Goal: Transaction & Acquisition: Purchase product/service

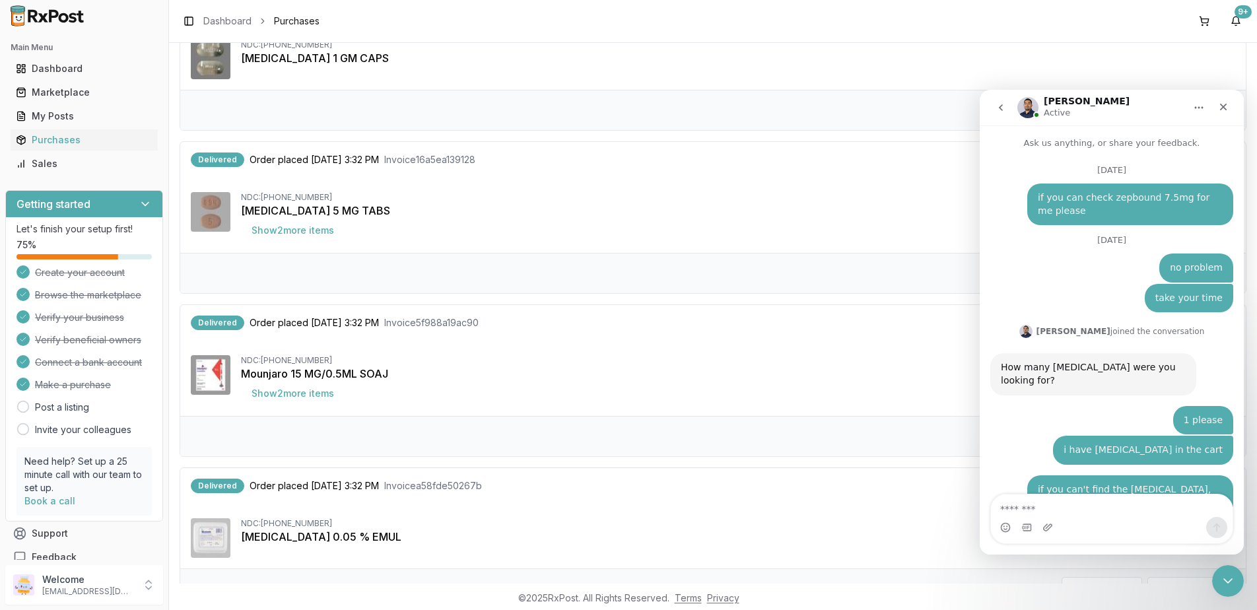
scroll to position [9794, 0]
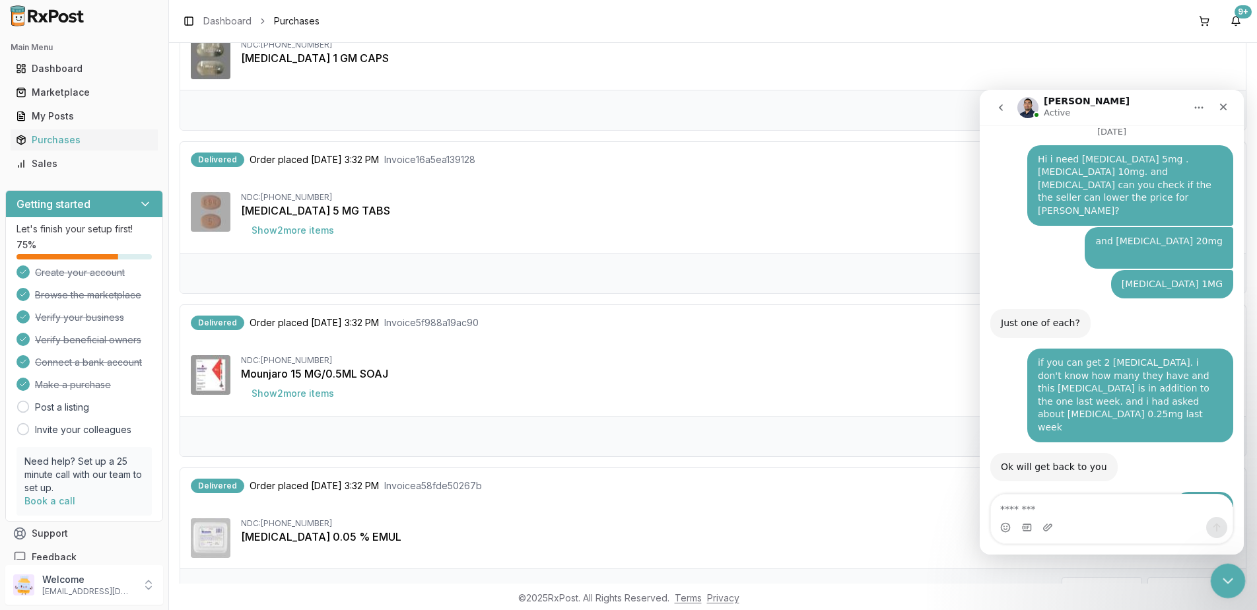
click at [1222, 580] on icon "Close Intercom Messenger" at bounding box center [1226, 579] width 16 height 16
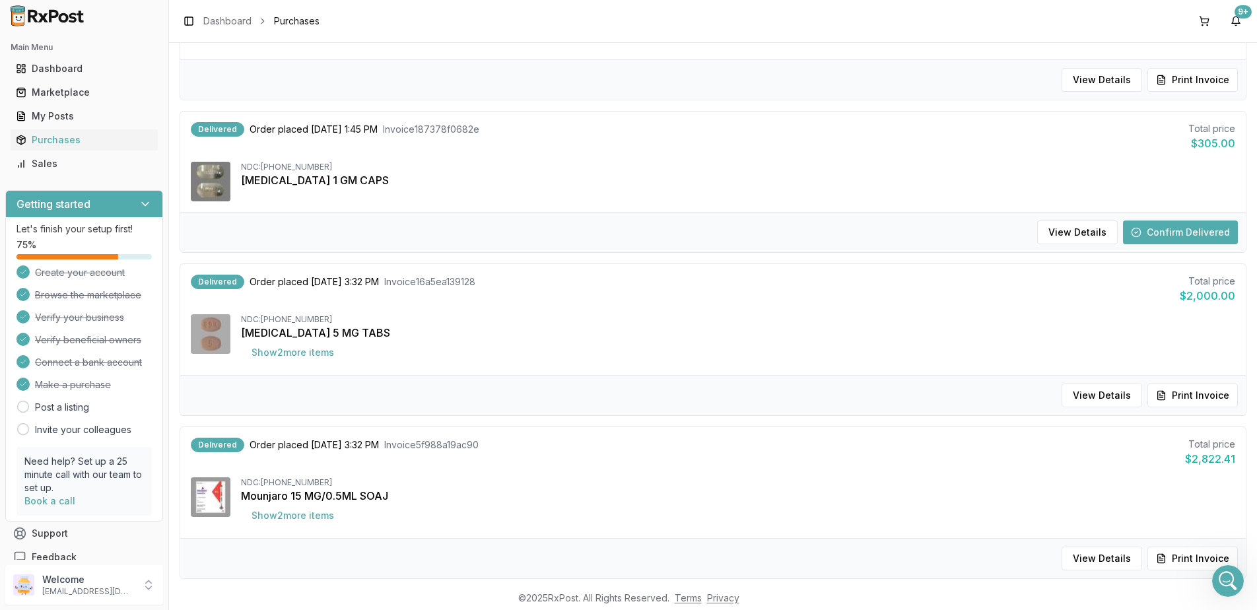
scroll to position [264, 0]
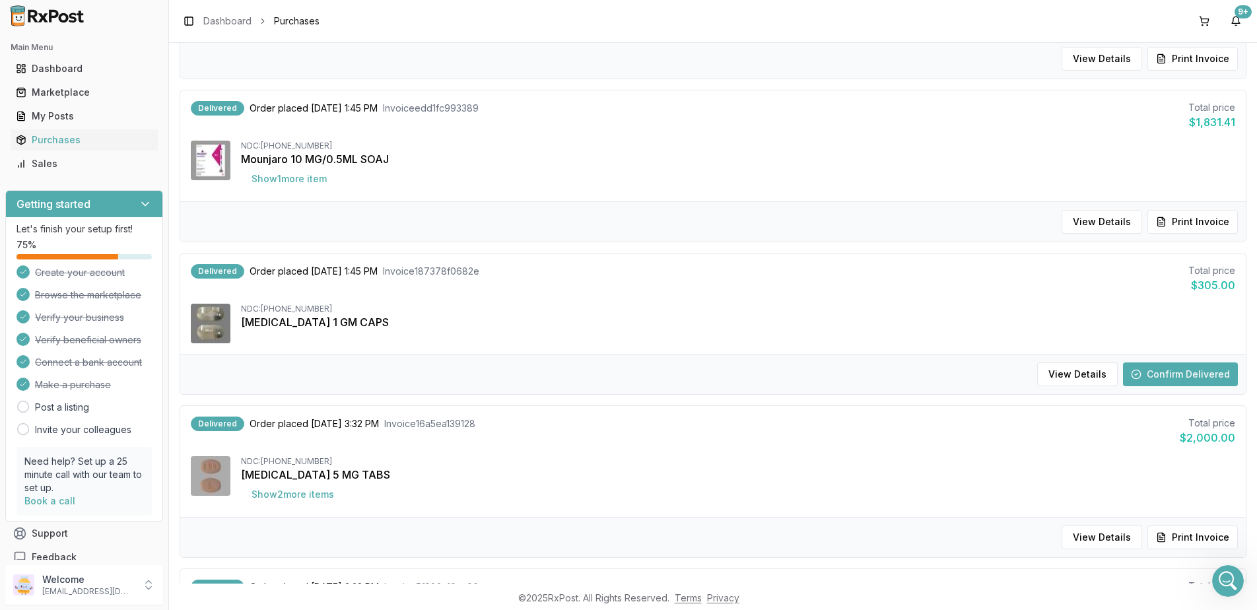
click at [1190, 373] on button "Confirm Delivered" at bounding box center [1180, 374] width 115 height 24
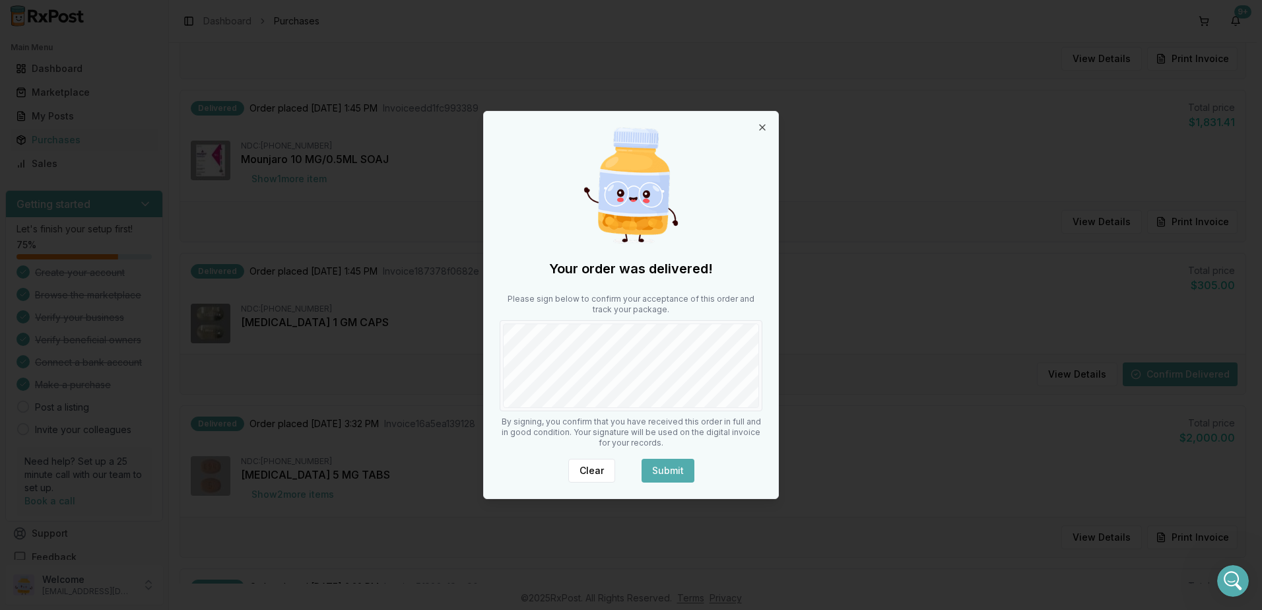
click at [665, 465] on button "Submit" at bounding box center [667, 471] width 53 height 24
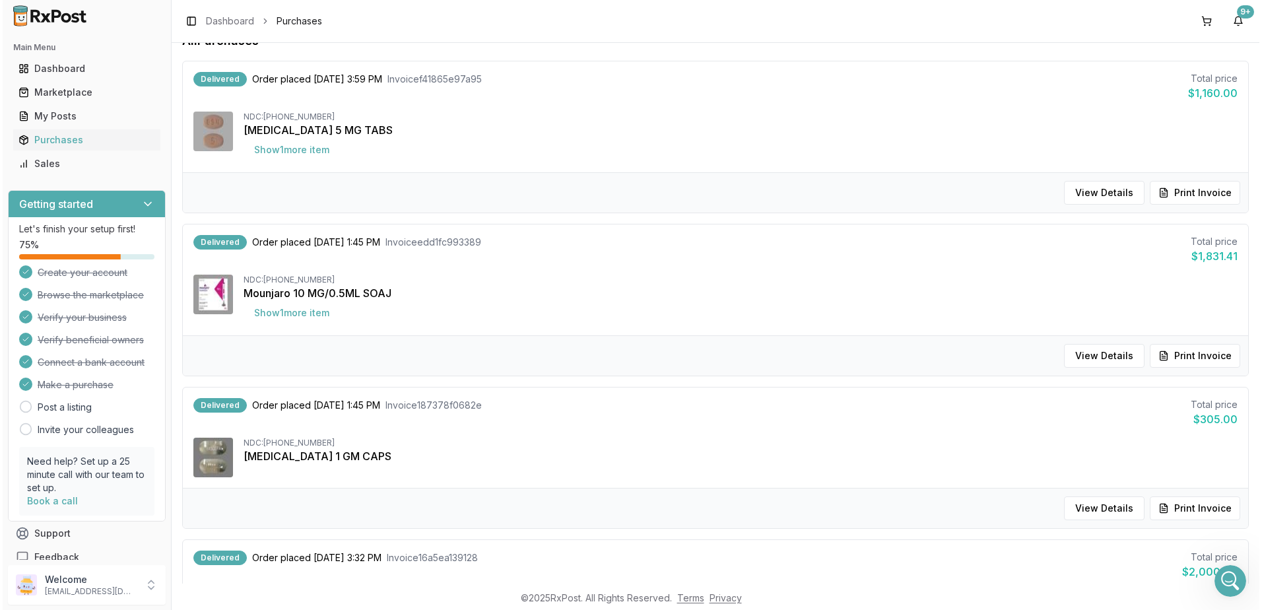
scroll to position [0, 0]
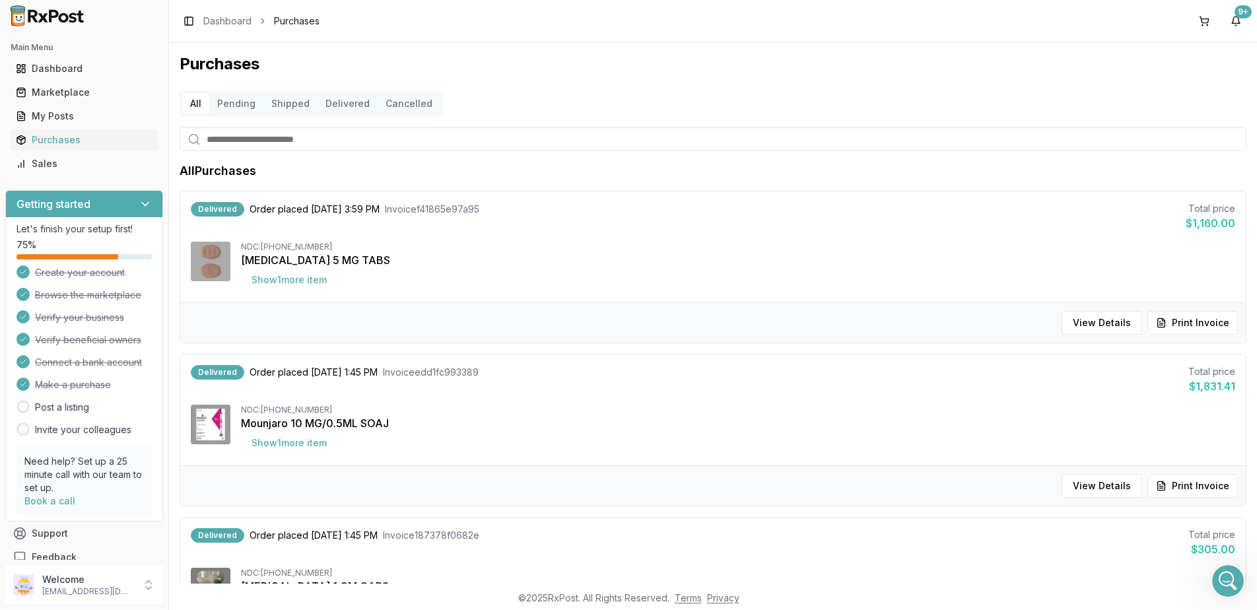
drag, startPoint x: 1204, startPoint y: 19, endPoint x: 1189, endPoint y: 39, distance: 25.4
click at [1204, 19] on button at bounding box center [1203, 21] width 21 height 21
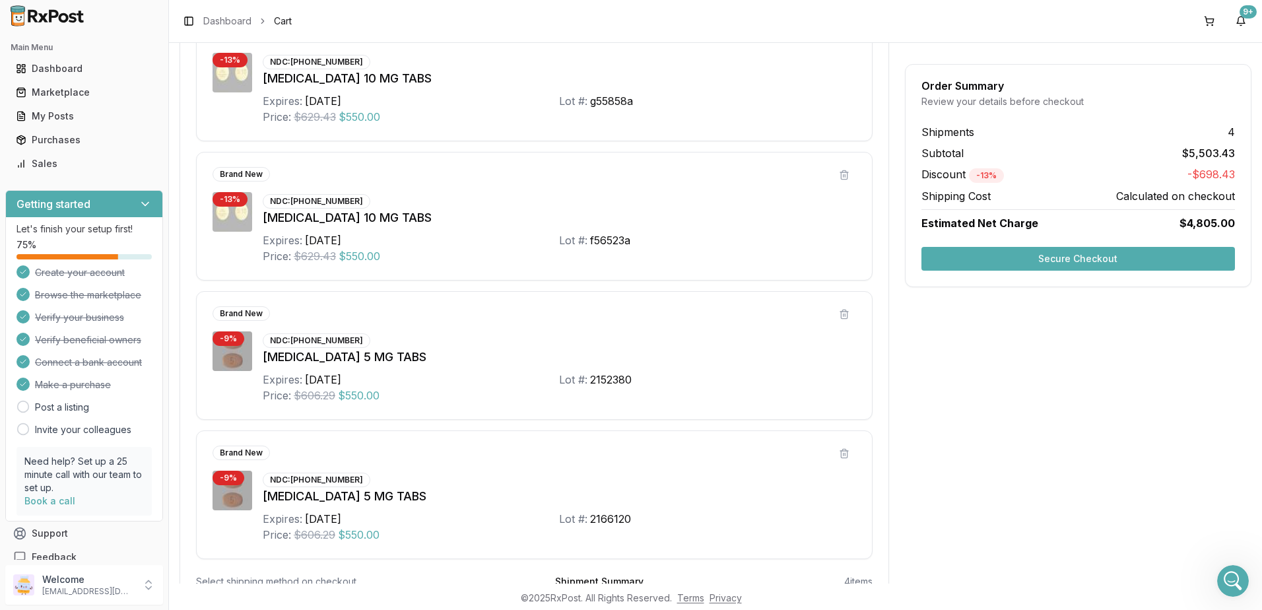
scroll to position [1445, 0]
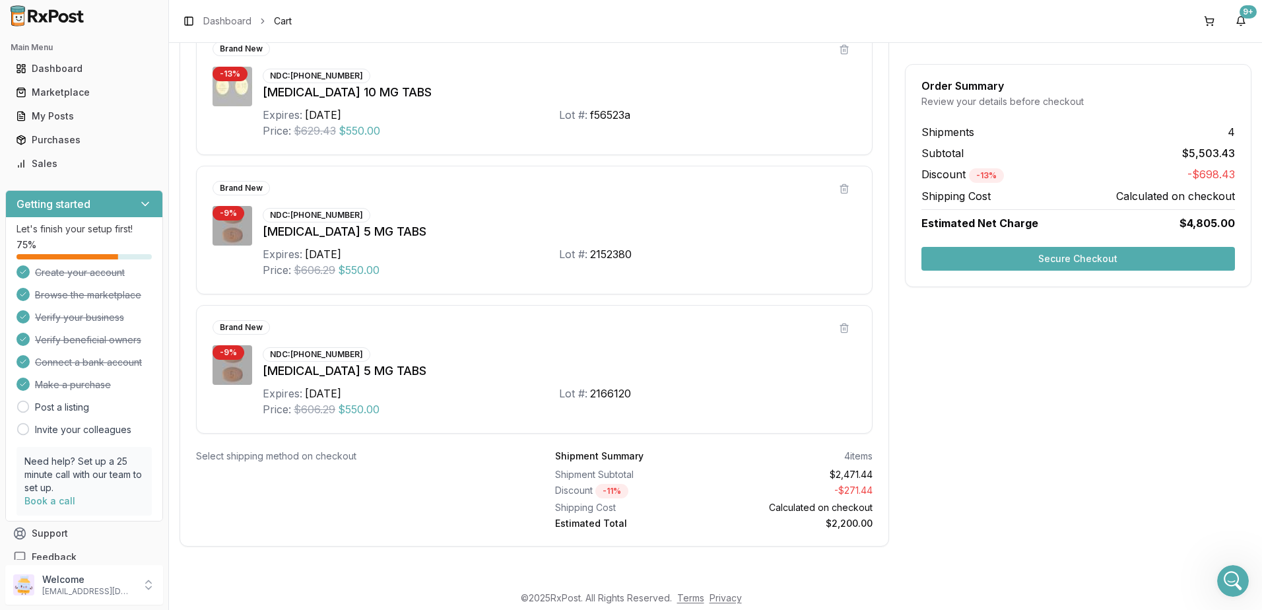
click at [1066, 259] on button "Secure Checkout" at bounding box center [1077, 259] width 313 height 24
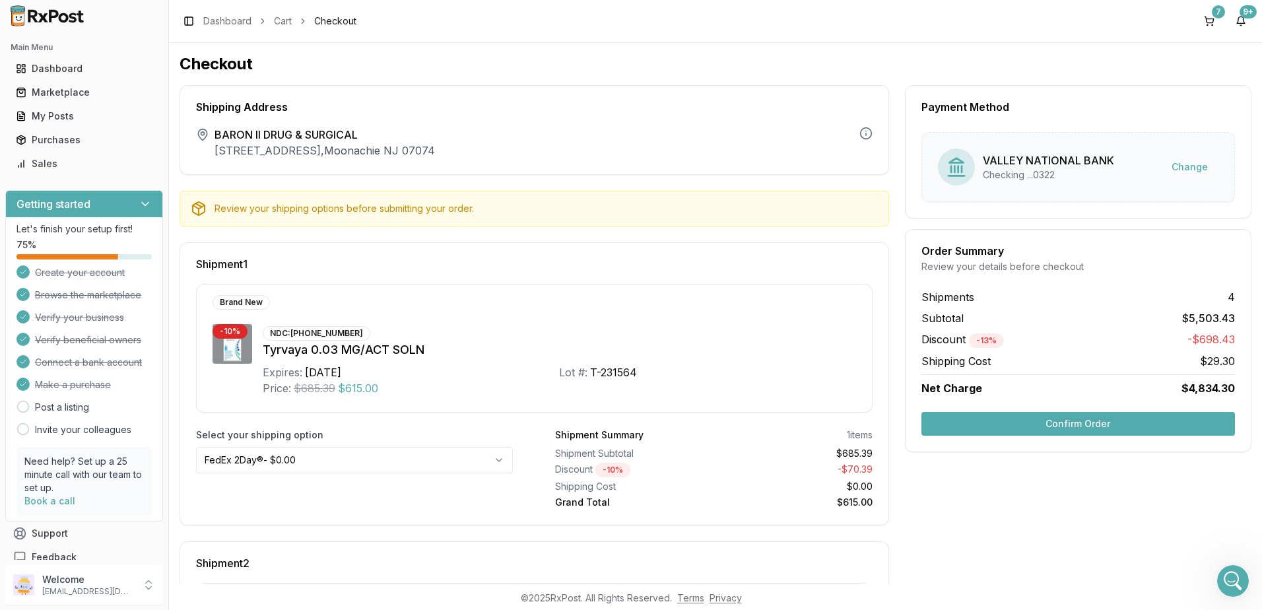
click at [1081, 425] on button "Confirm Order" at bounding box center [1077, 424] width 313 height 24
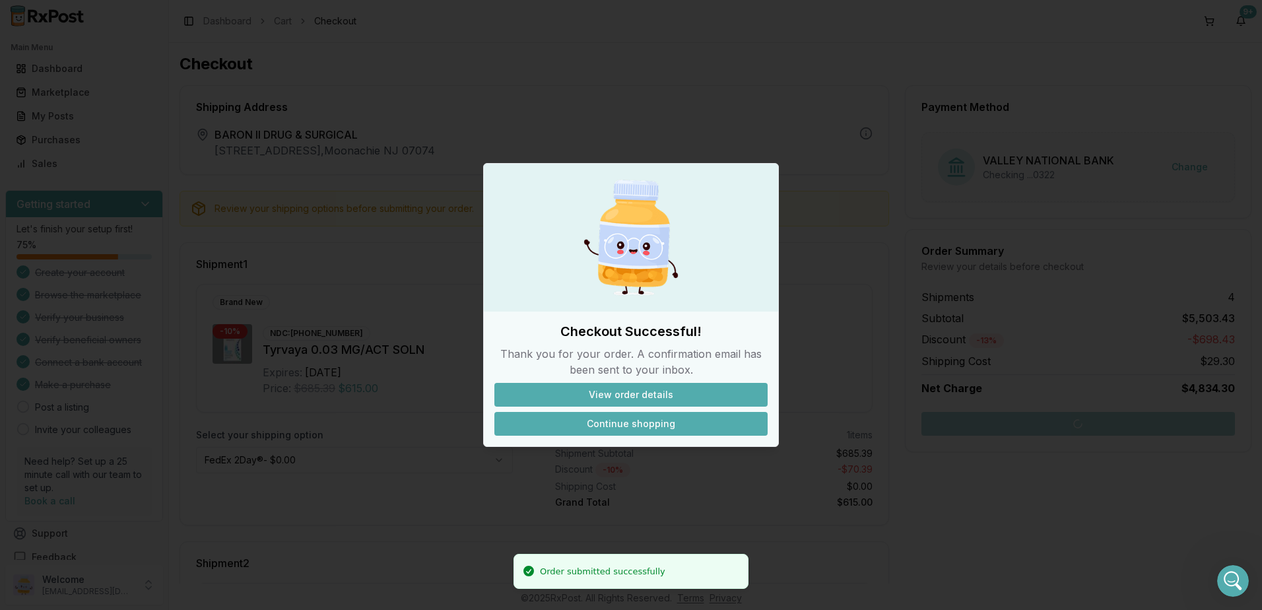
click at [647, 424] on button "Continue shopping" at bounding box center [630, 424] width 273 height 24
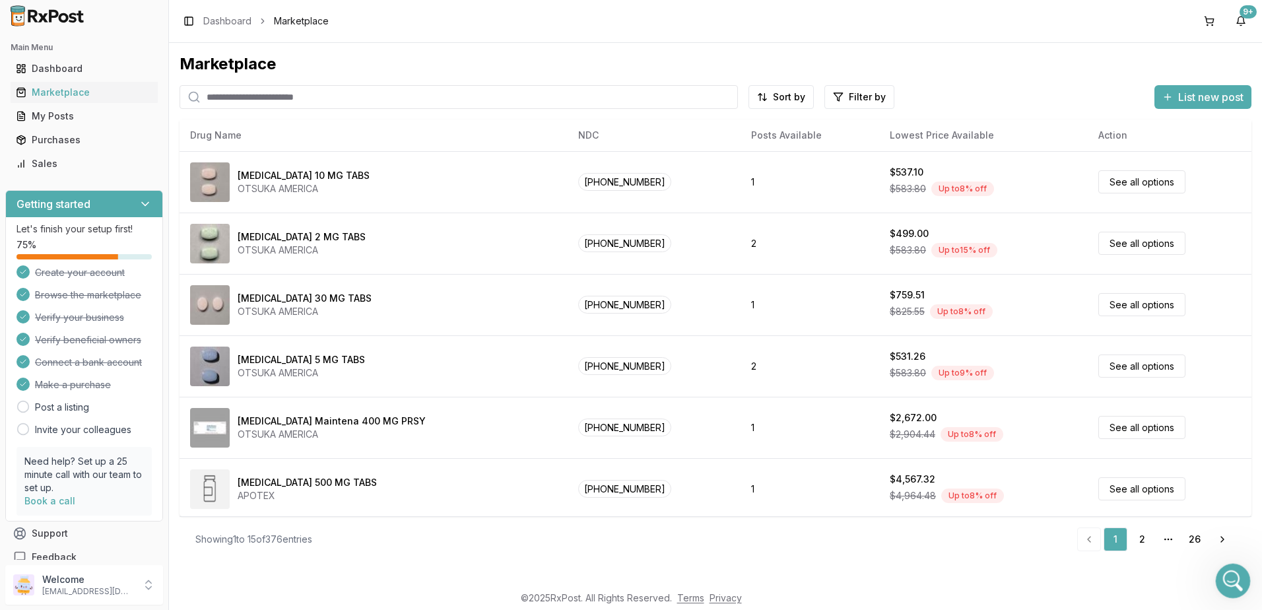
drag, startPoint x: 2445, startPoint y: 1108, endPoint x: 1224, endPoint y: 582, distance: 1330.0
click at [1224, 582] on icon "Open Intercom Messenger" at bounding box center [1231, 579] width 22 height 22
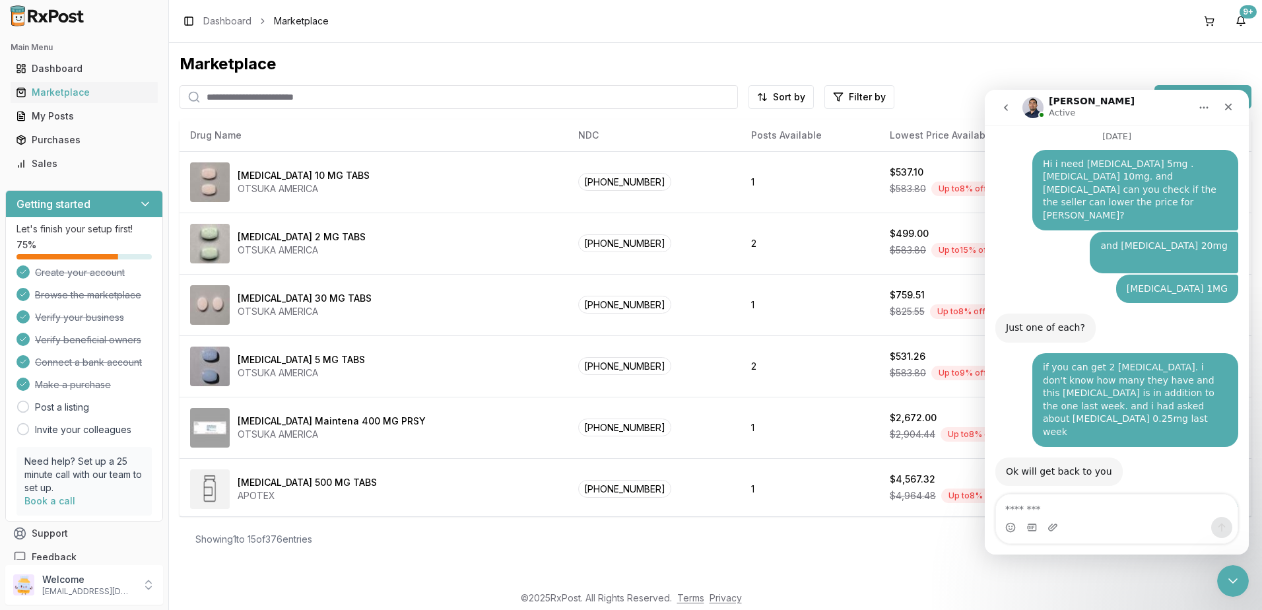
scroll to position [9794, 0]
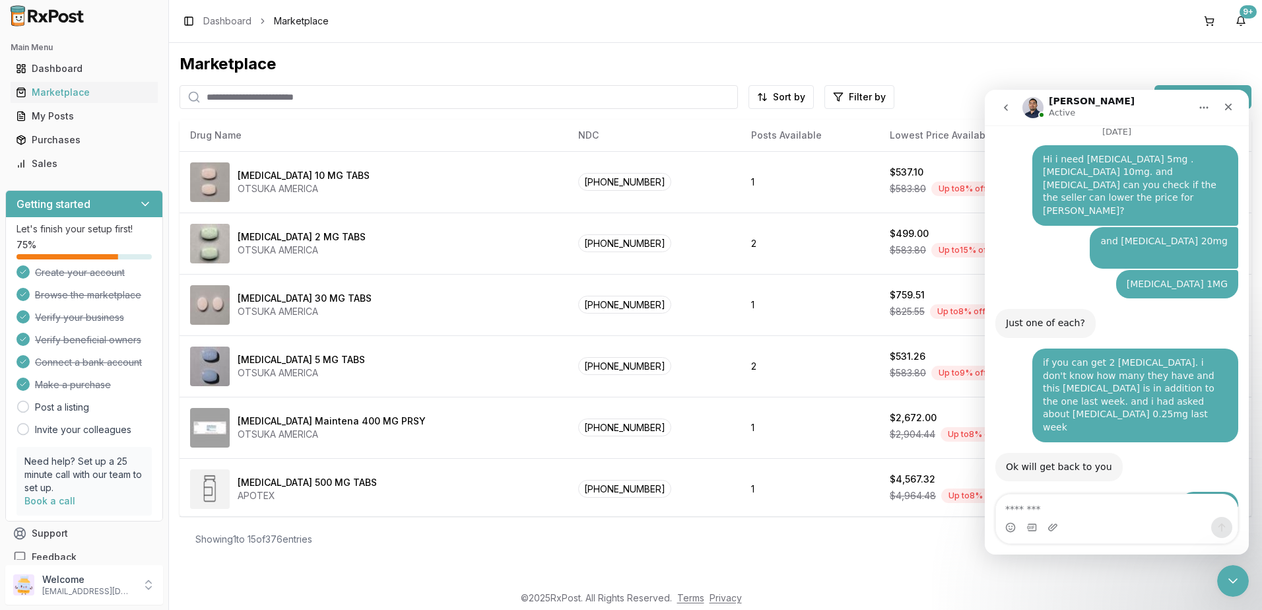
click at [1088, 504] on textarea "Message…" at bounding box center [1117, 505] width 242 height 22
type textarea "**********"
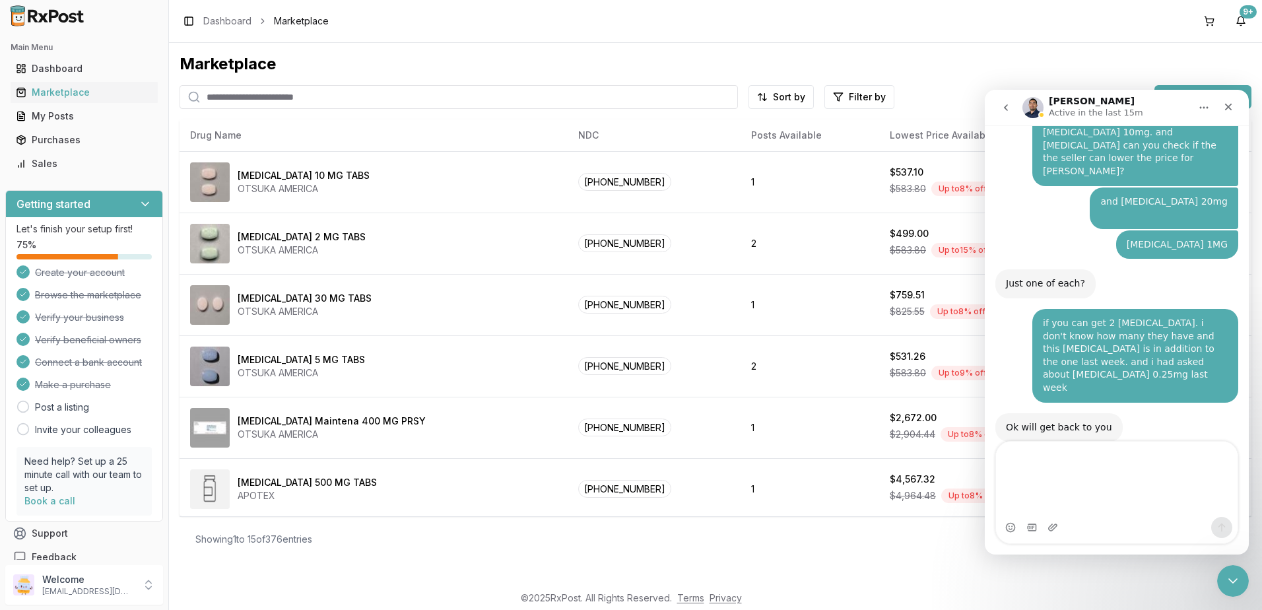
scroll to position [9886, 0]
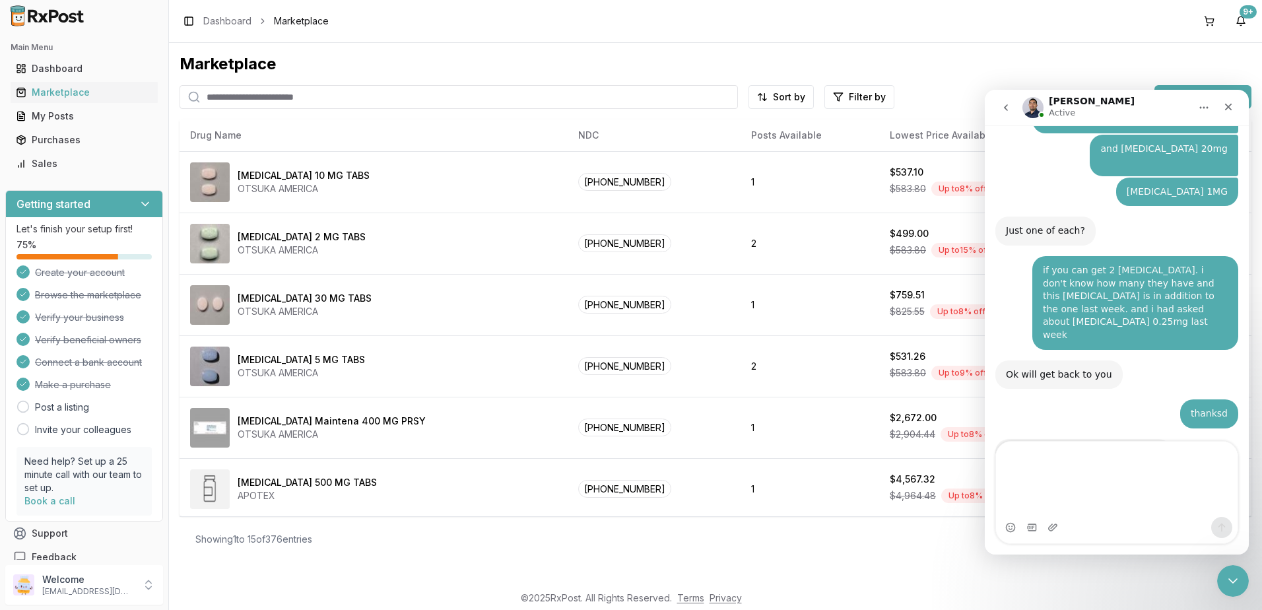
click at [1036, 451] on textarea "Message…" at bounding box center [1117, 479] width 242 height 75
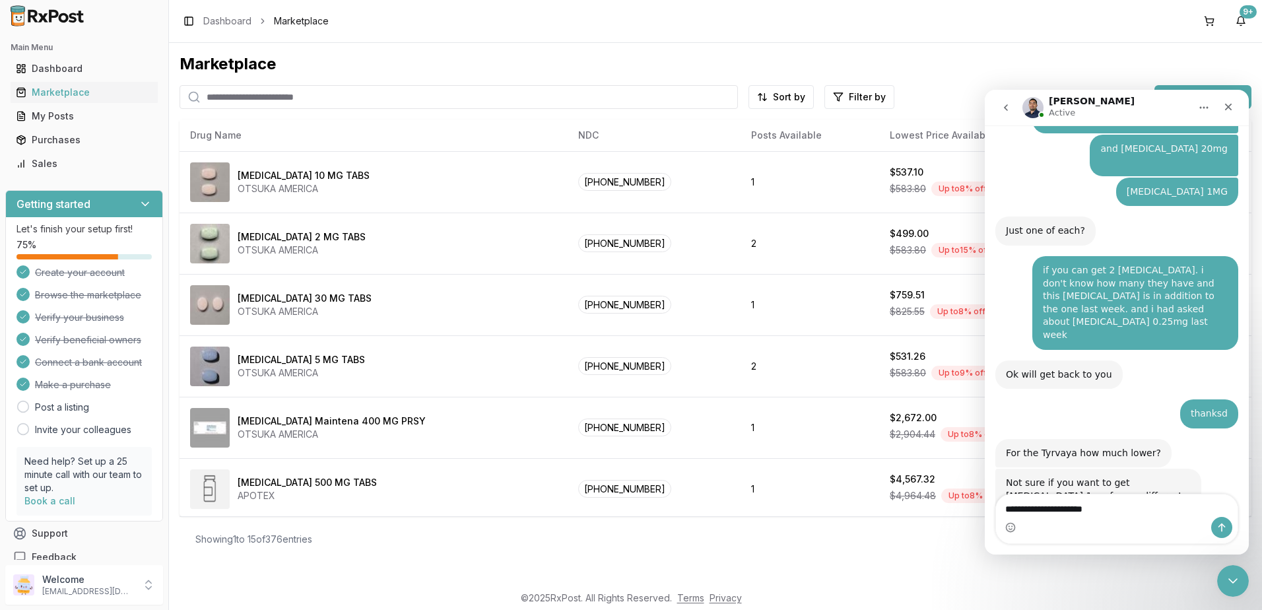
type textarea "**********"
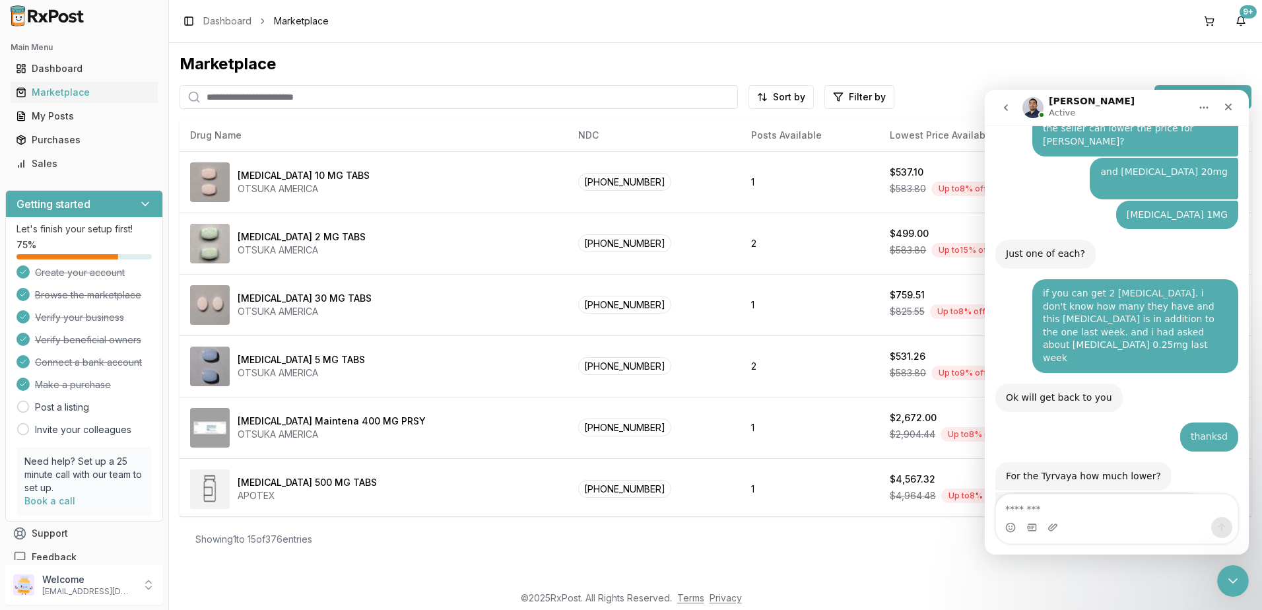
click at [1165, 518] on div "Intercom messenger" at bounding box center [1117, 527] width 242 height 21
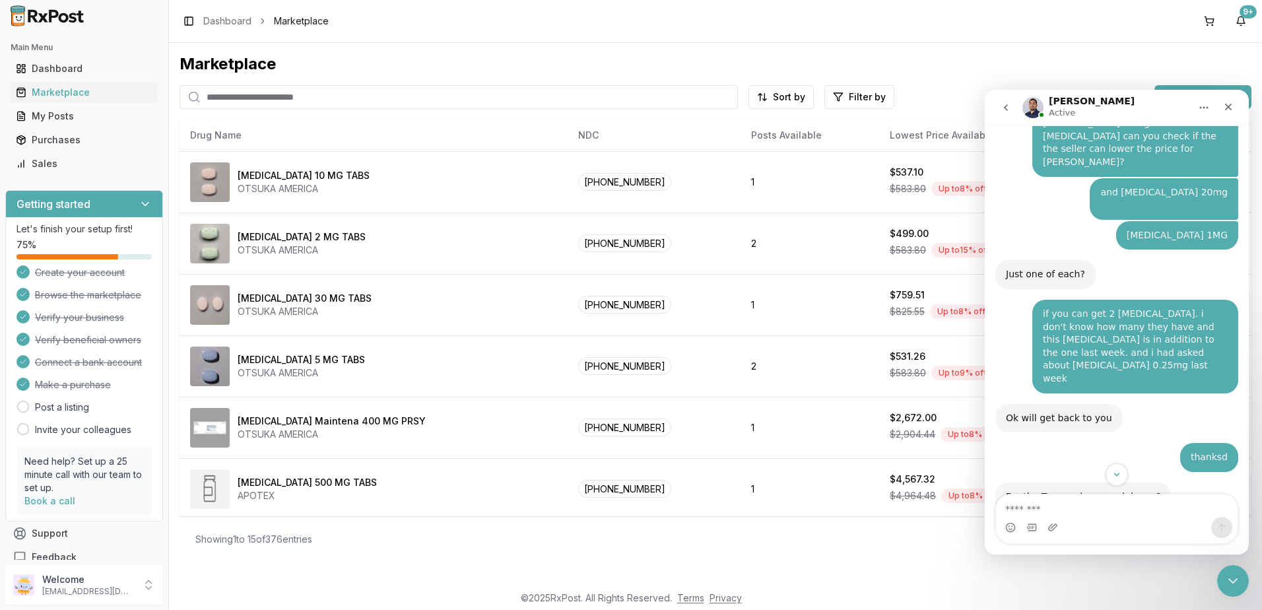
scroll to position [9893, 0]
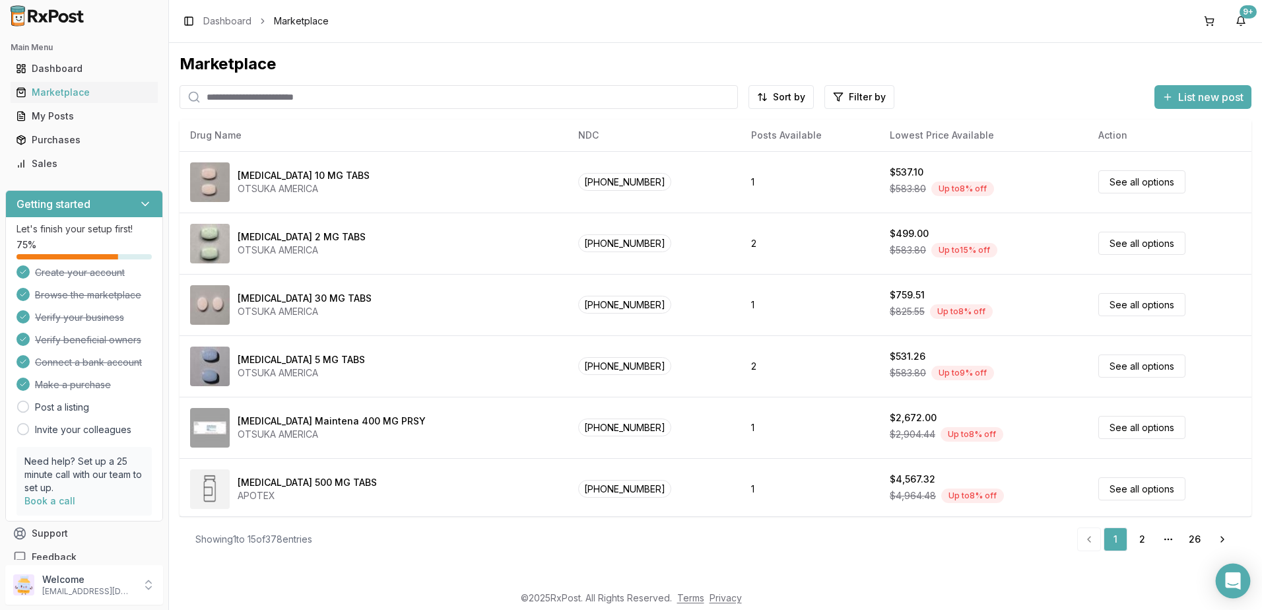
click at [1239, 578] on icon "Open Intercom Messenger" at bounding box center [1232, 580] width 17 height 17
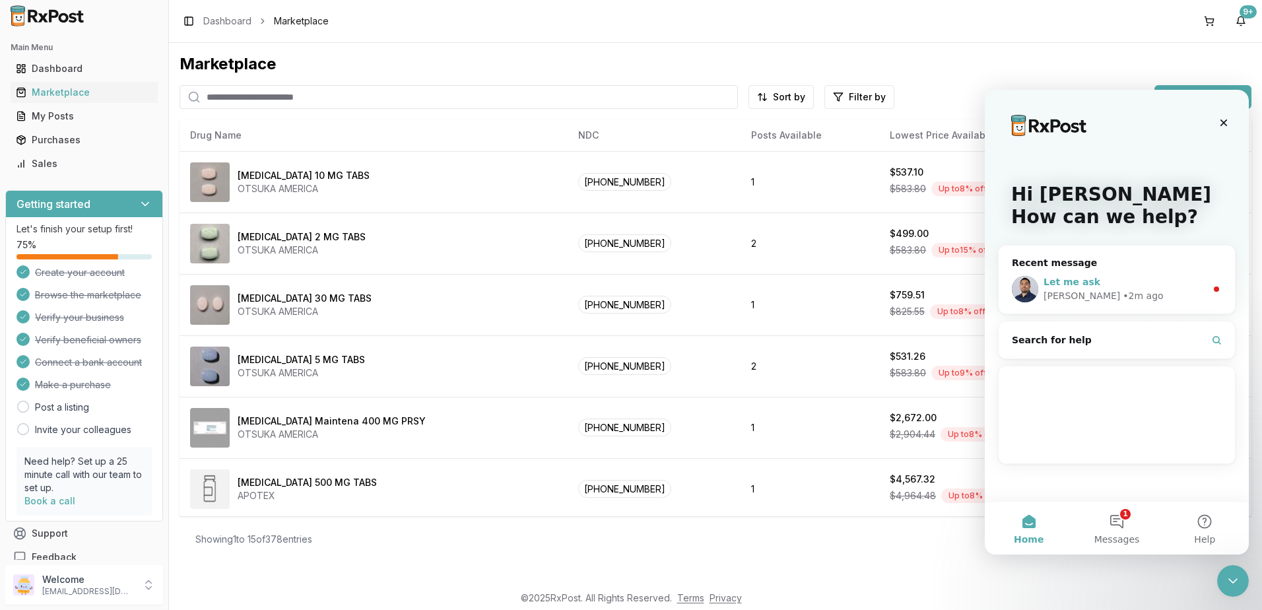
click at [1102, 279] on div "Let me ask" at bounding box center [1124, 282] width 162 height 14
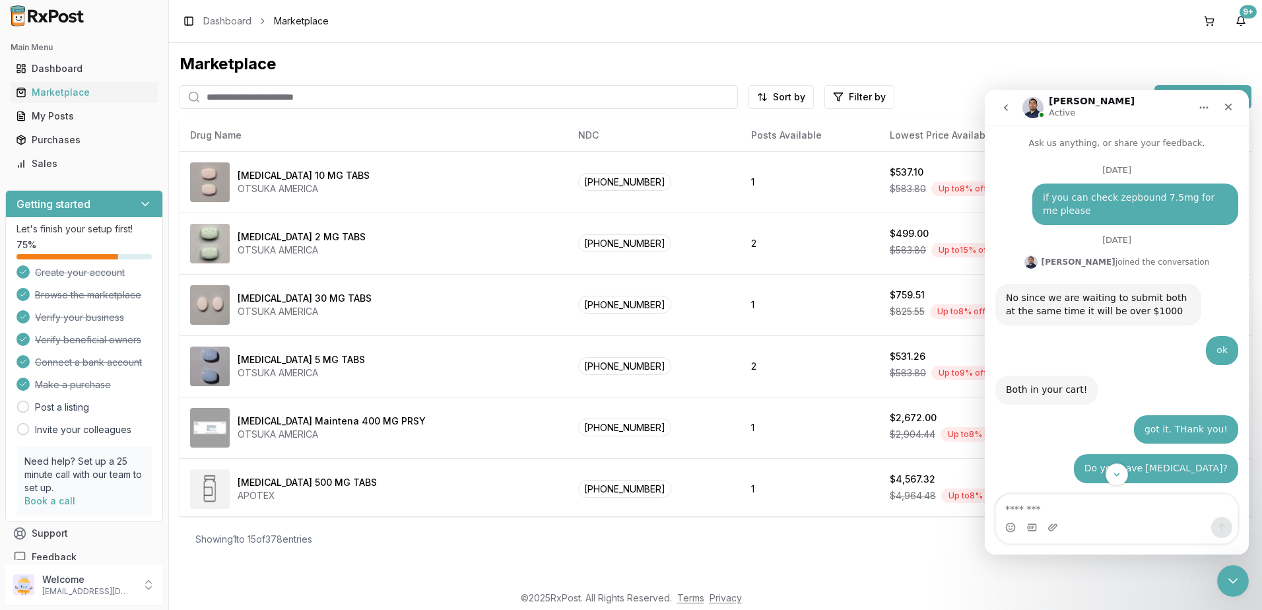
scroll to position [57, 0]
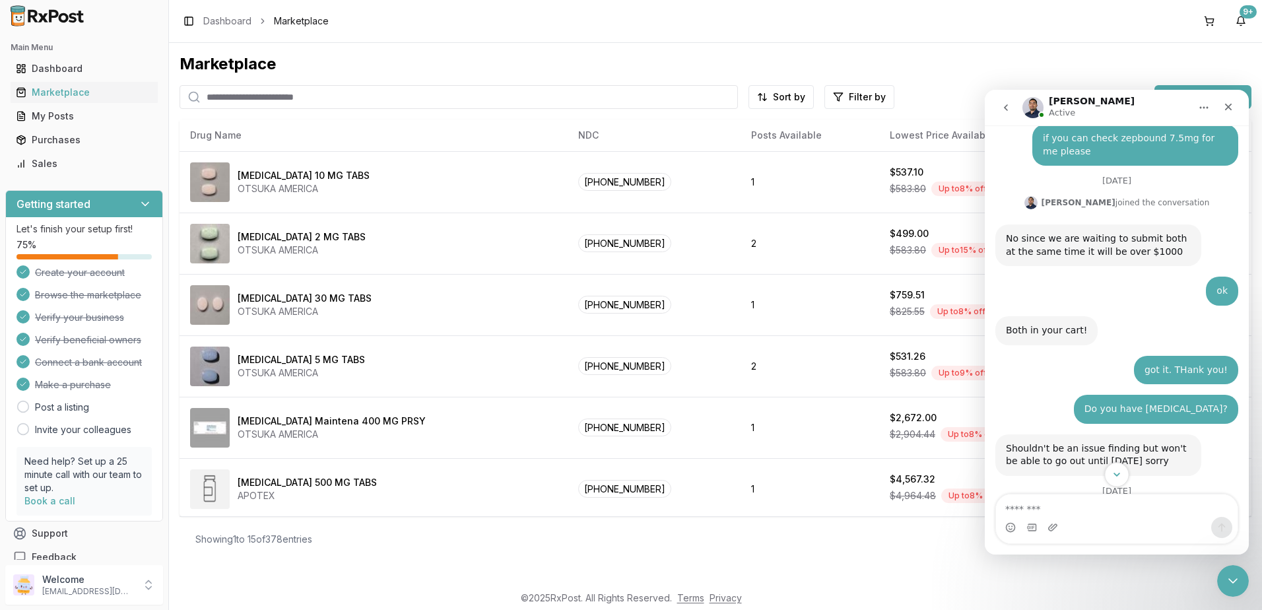
click at [1120, 471] on icon "Scroll to bottom" at bounding box center [1117, 475] width 12 height 12
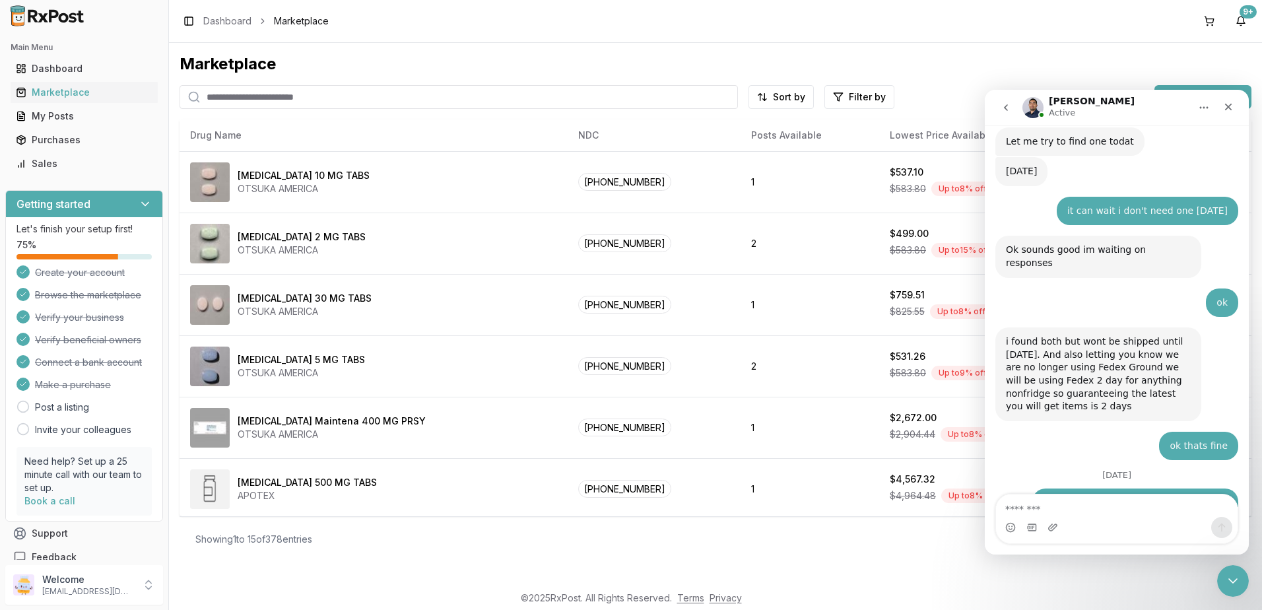
scroll to position [8791, 0]
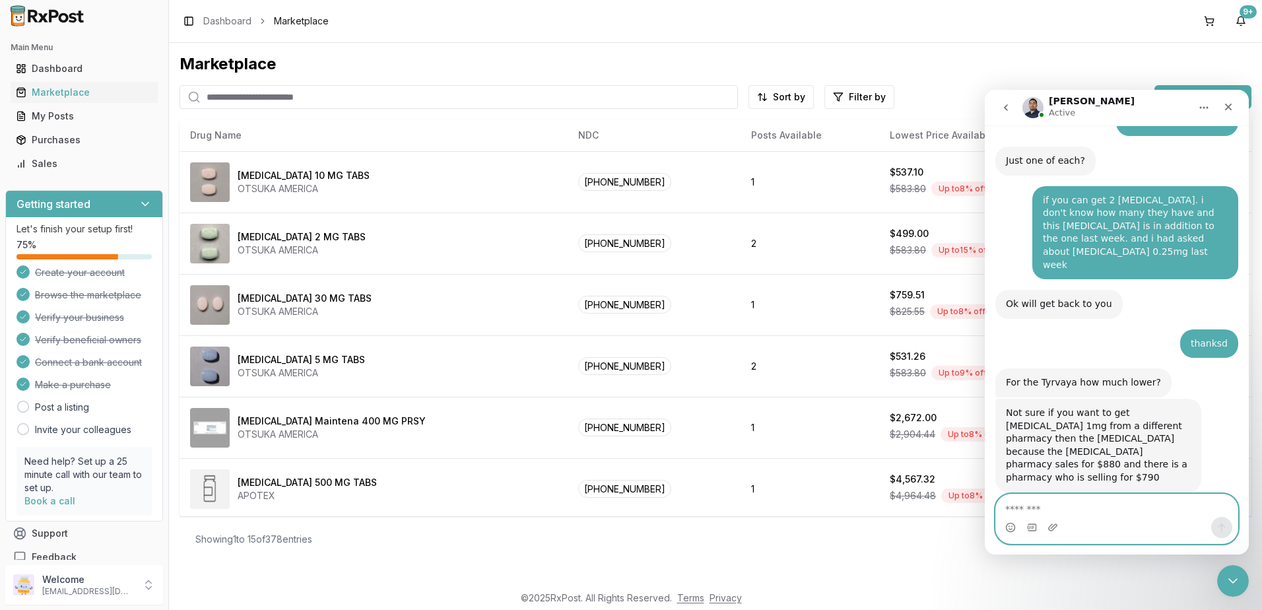
click at [1078, 509] on textarea "Message…" at bounding box center [1117, 505] width 242 height 22
type textarea "*"
type textarea "**"
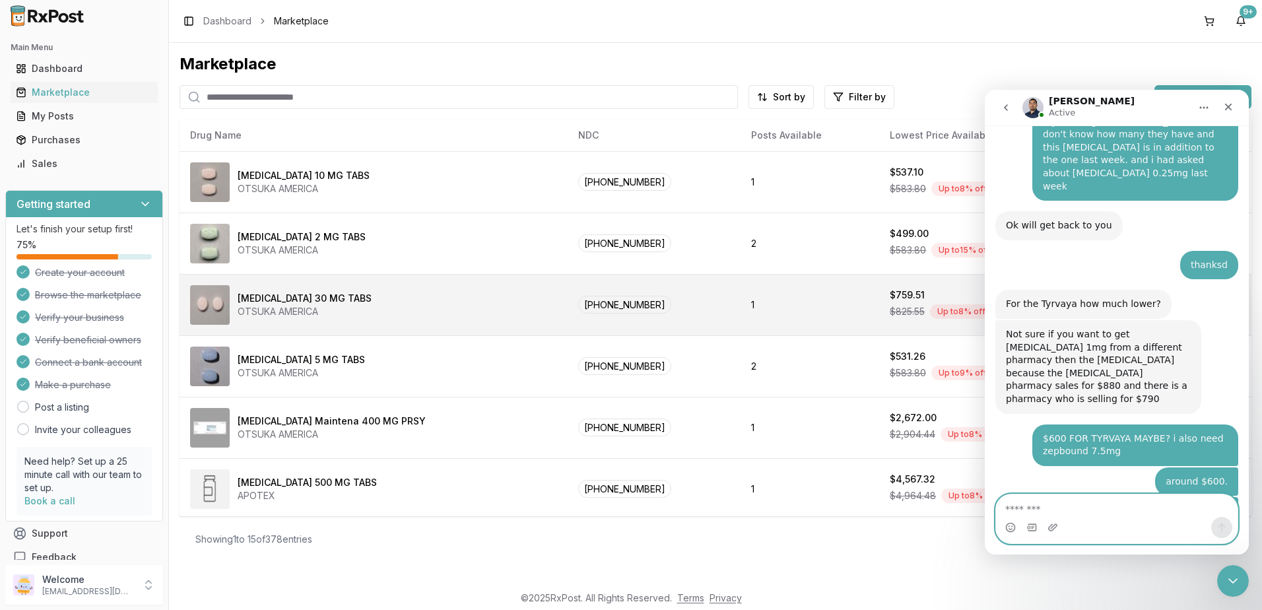
scroll to position [8900, 0]
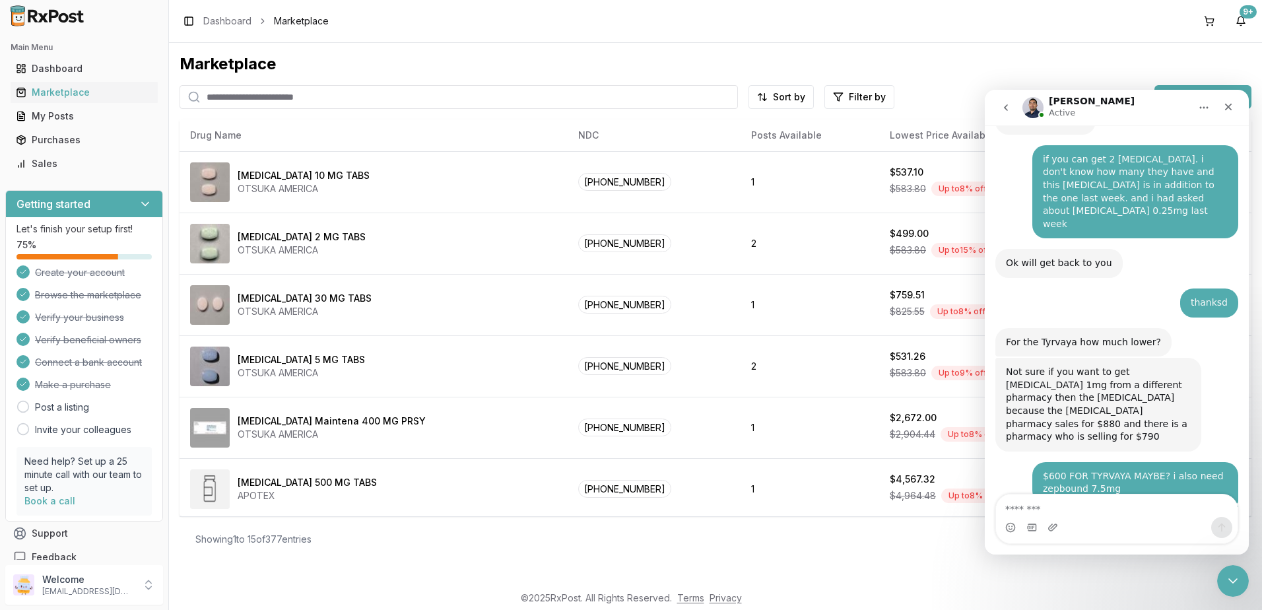
scroll to position [8778, 0]
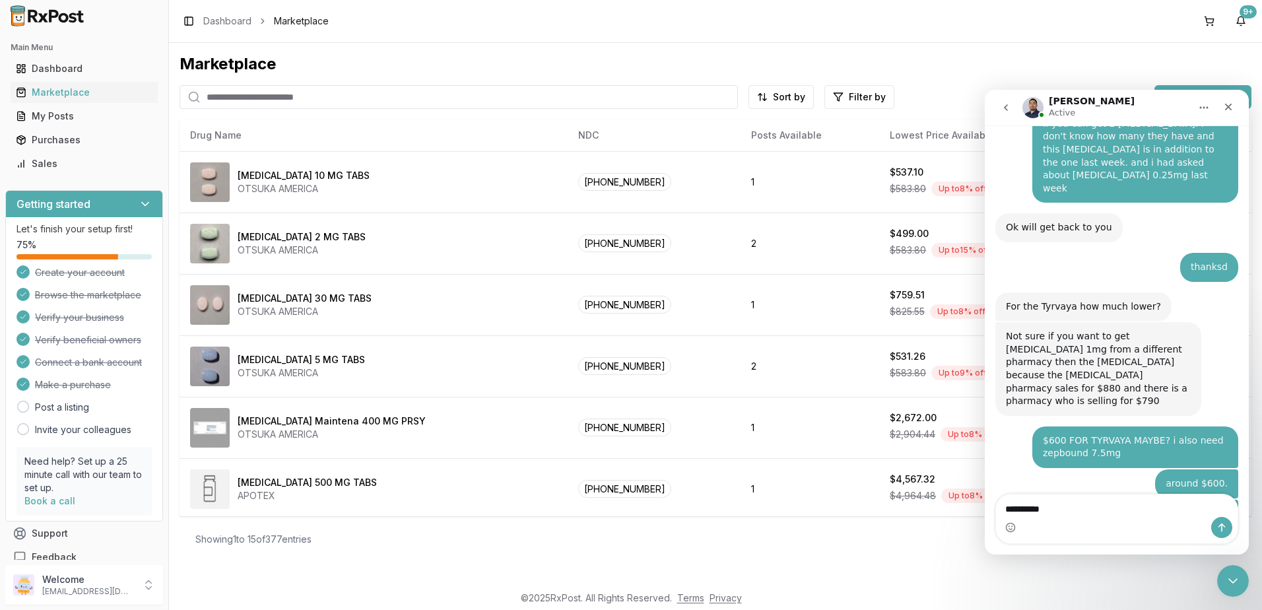
type textarea "**********"
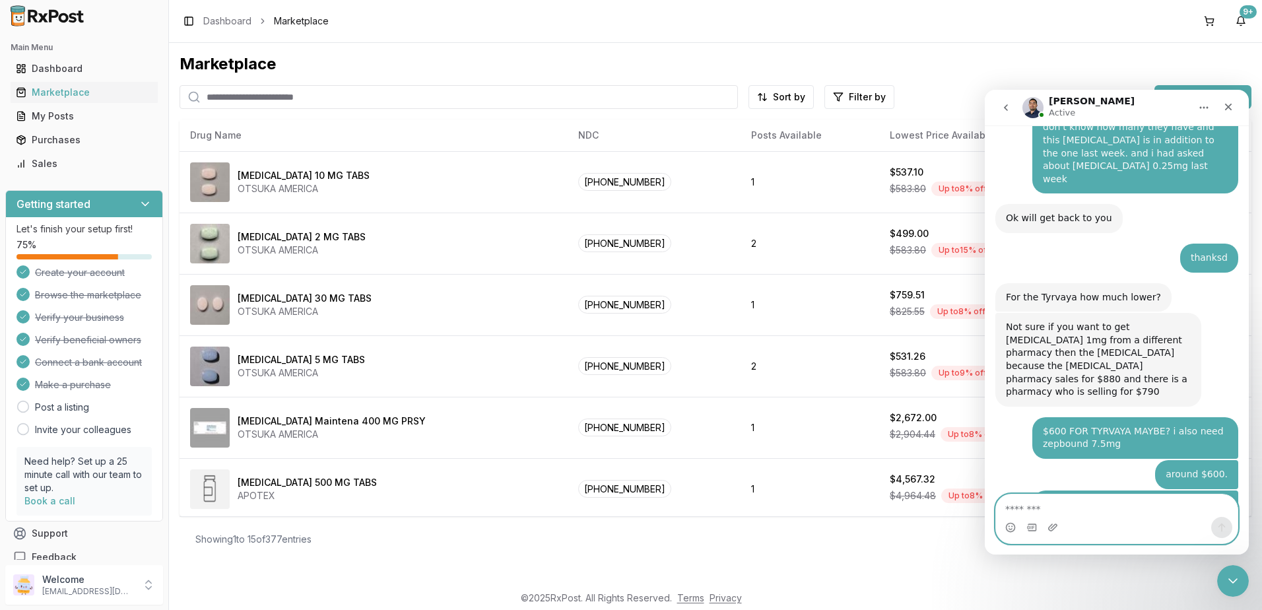
scroll to position [8848, 0]
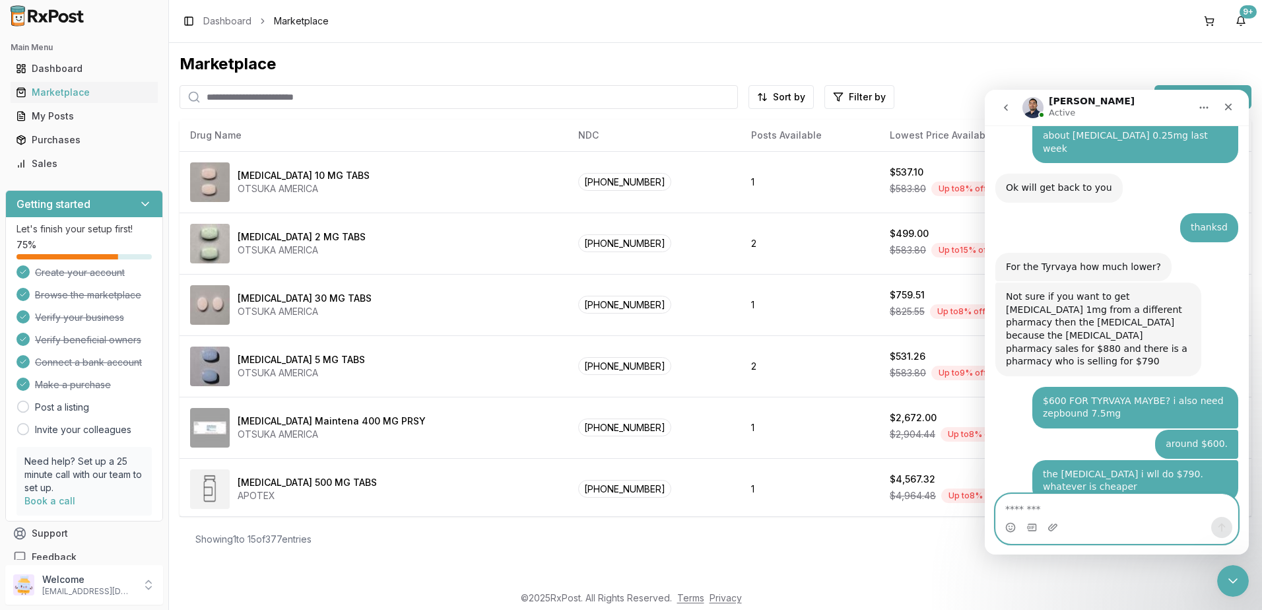
click at [1121, 498] on textarea "Message…" at bounding box center [1117, 505] width 242 height 22
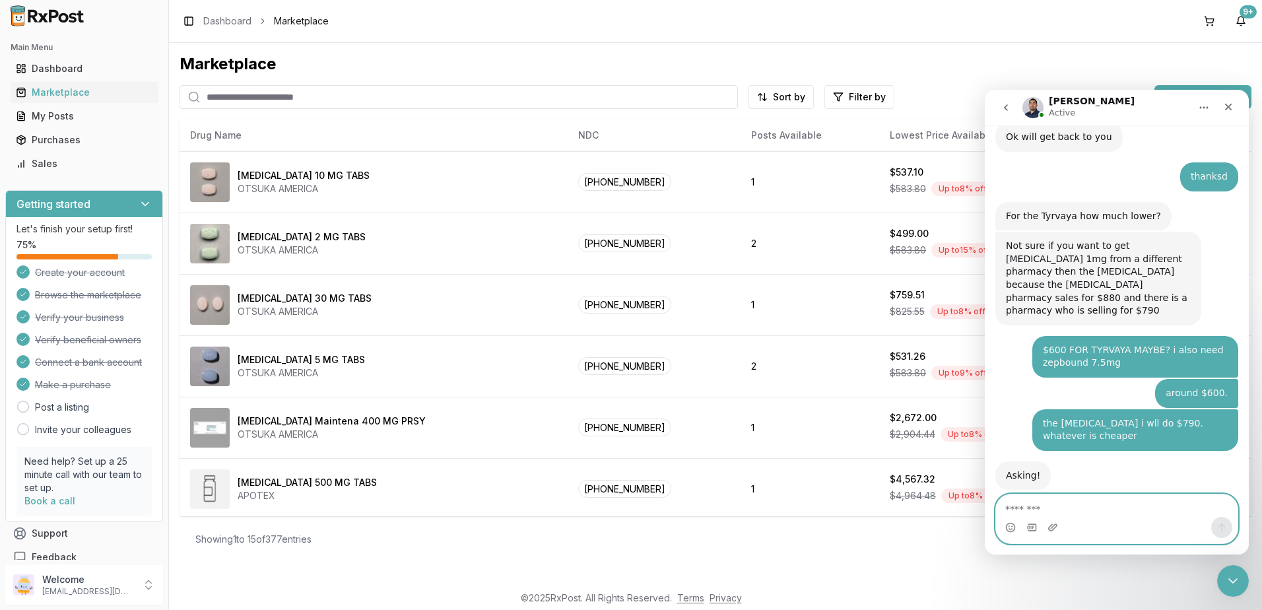
scroll to position [8888, 0]
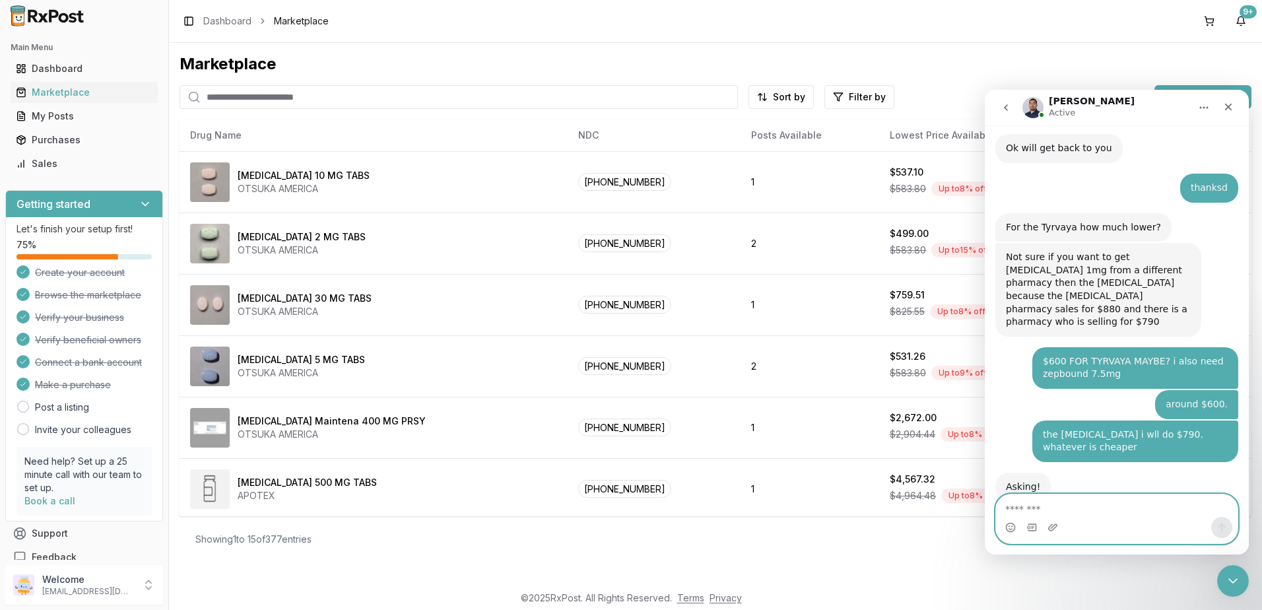
click at [1073, 510] on textarea "Message…" at bounding box center [1117, 505] width 242 height 22
type textarea "**********"
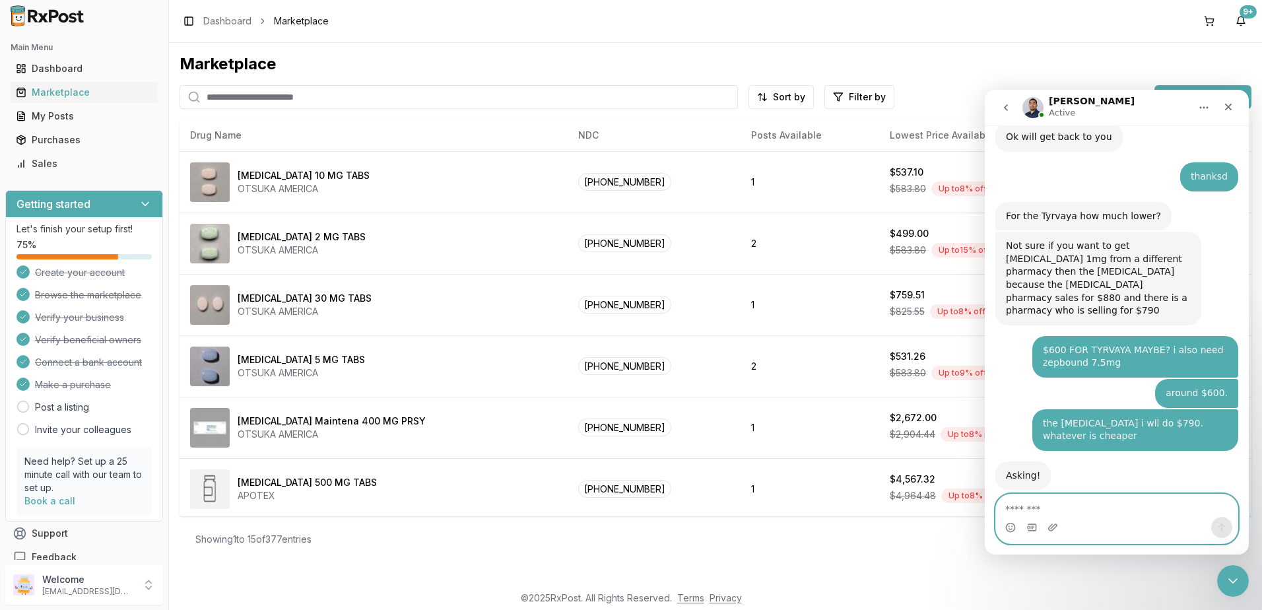
scroll to position [8927, 0]
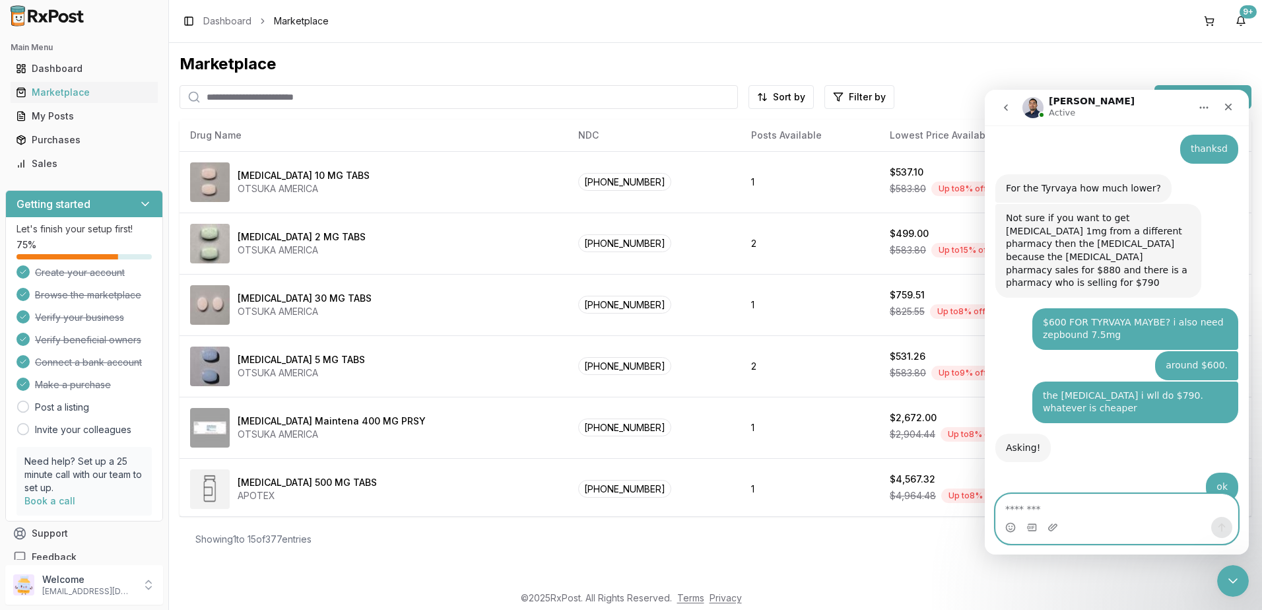
click at [1065, 502] on textarea "Message…" at bounding box center [1117, 505] width 242 height 22
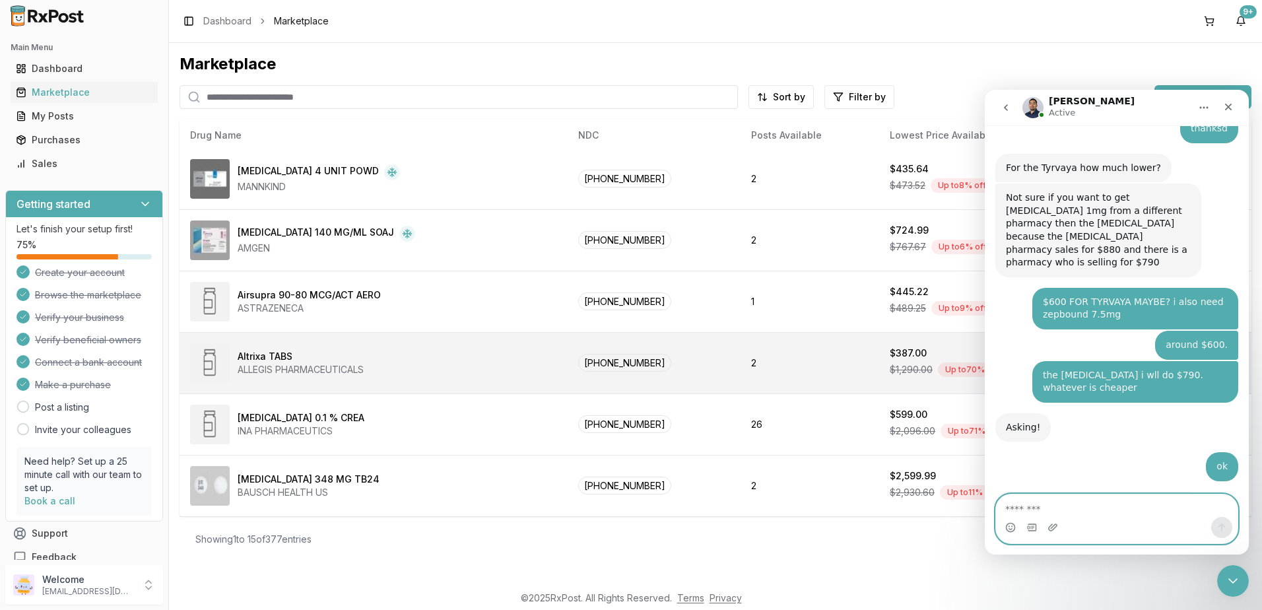
scroll to position [8997, 0]
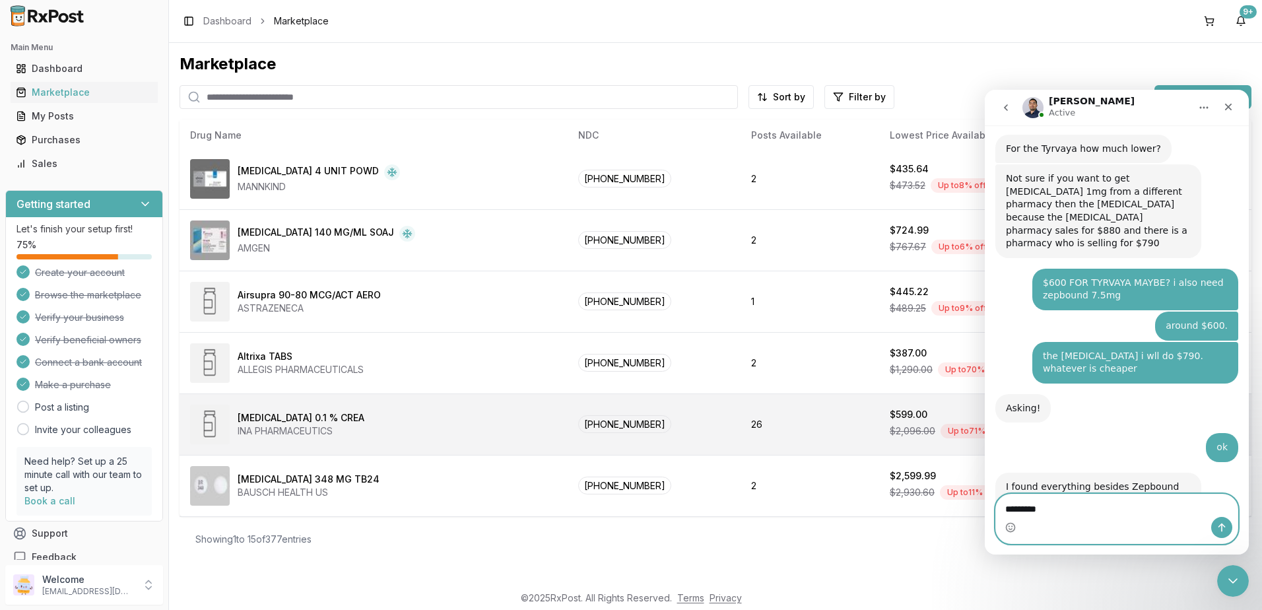
type textarea "*********"
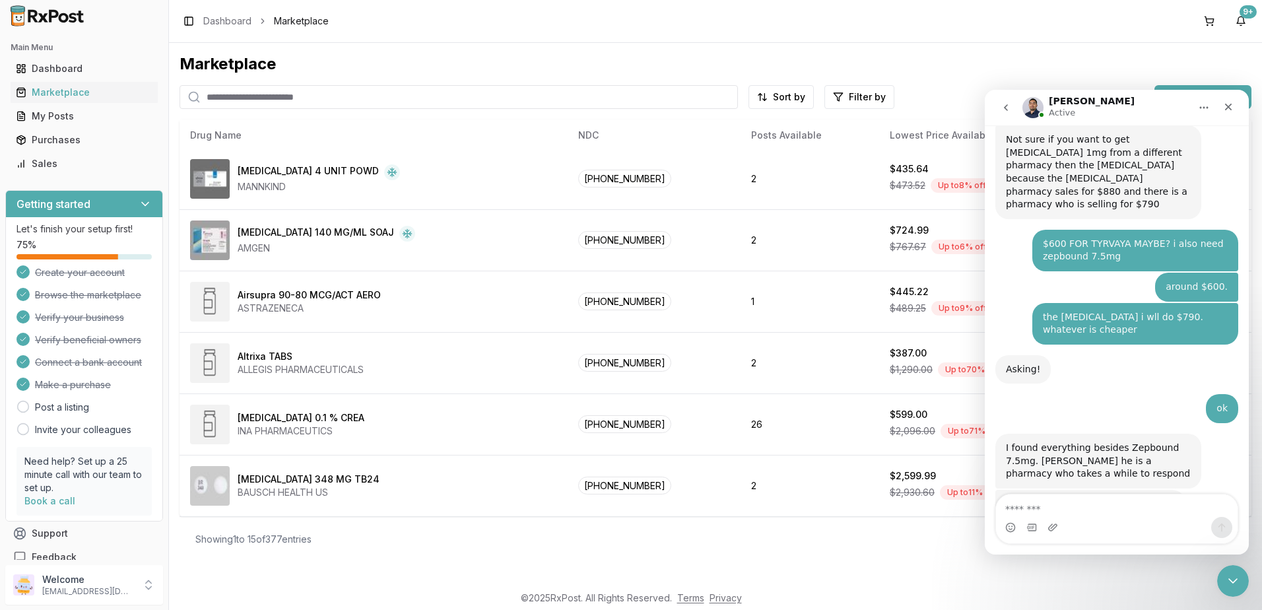
drag, startPoint x: 1203, startPoint y: 18, endPoint x: 1197, endPoint y: 45, distance: 27.2
click at [1203, 18] on button at bounding box center [1208, 21] width 21 height 21
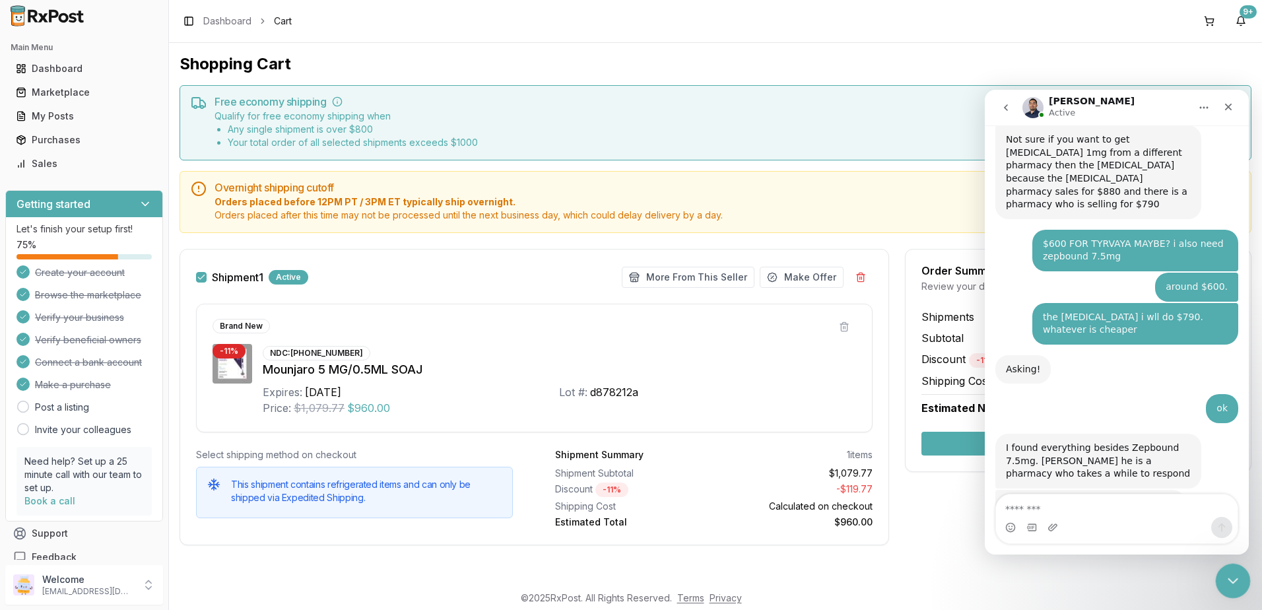
drag, startPoint x: 1225, startPoint y: 579, endPoint x: 2252, endPoint y: 1002, distance: 1110.6
click at [1225, 579] on icon "Close Intercom Messenger" at bounding box center [1231, 579] width 16 height 16
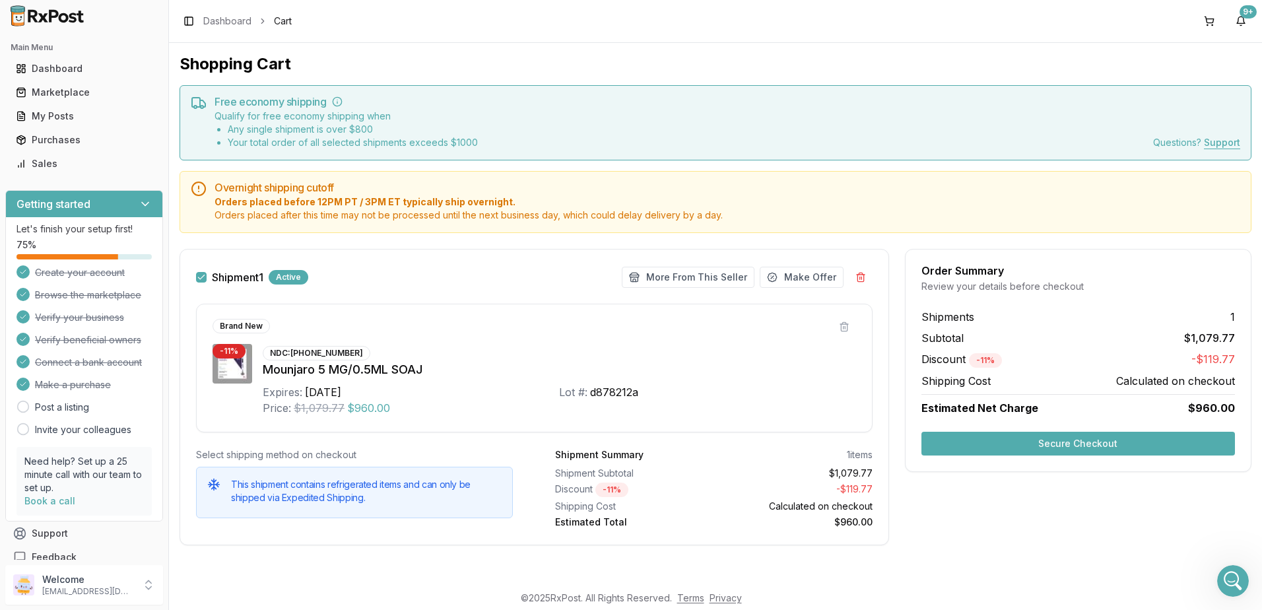
scroll to position [9036, 0]
click at [1065, 442] on button "Secure Checkout" at bounding box center [1077, 444] width 313 height 24
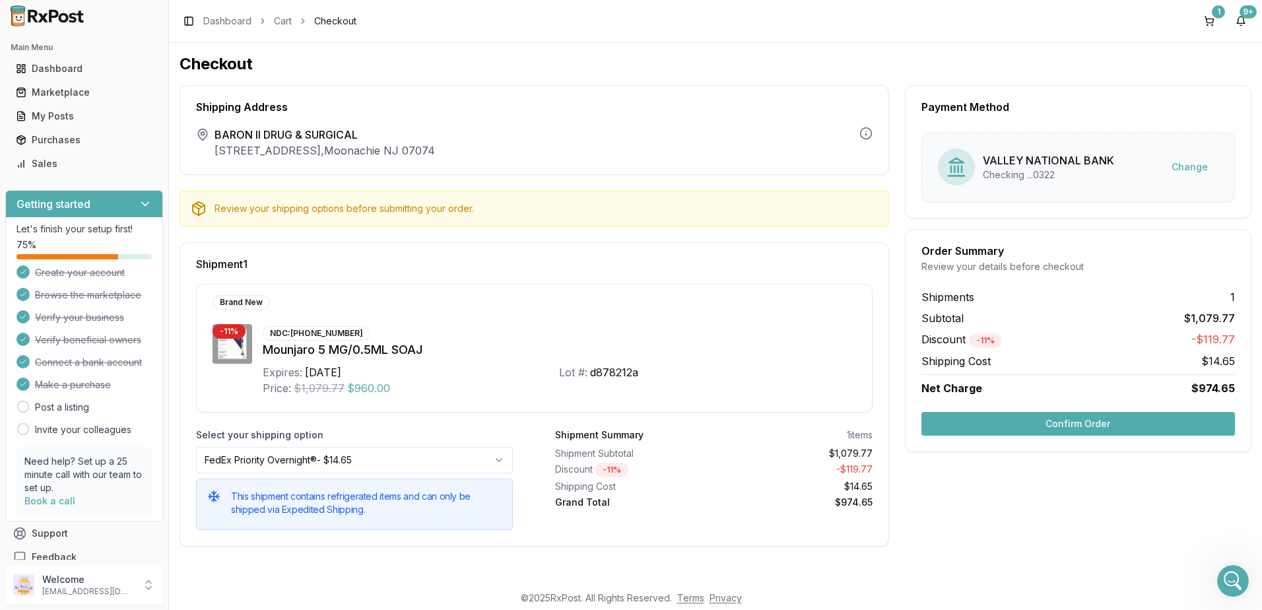
click at [1065, 417] on button "Confirm Order" at bounding box center [1077, 424] width 313 height 24
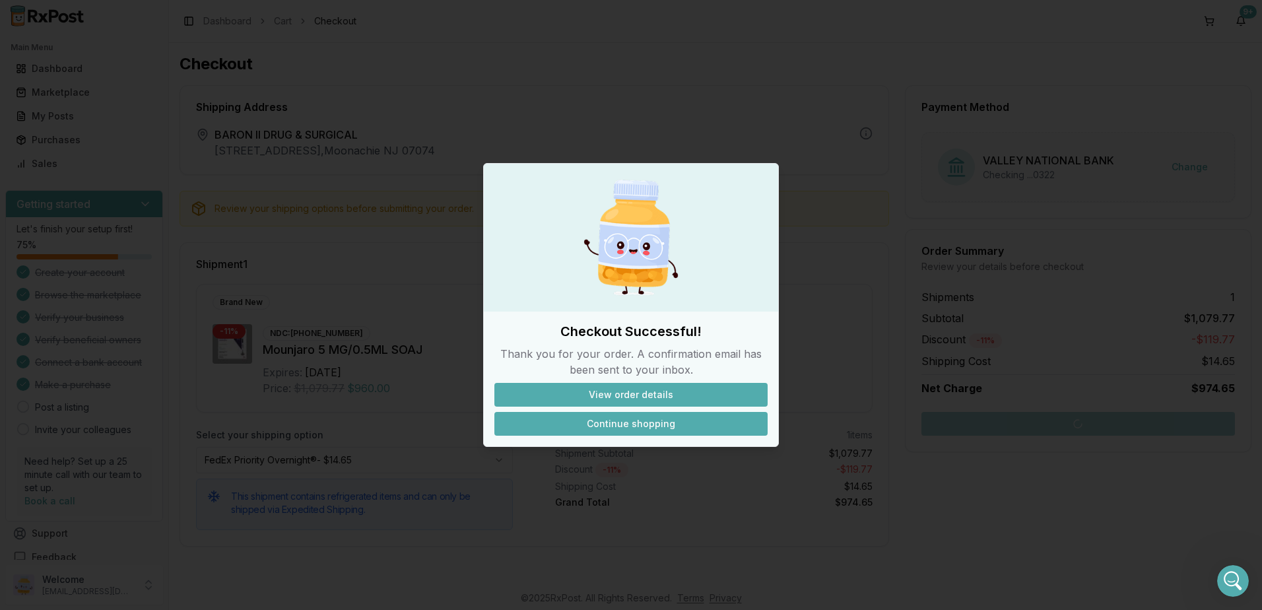
click at [649, 426] on button "Continue shopping" at bounding box center [630, 424] width 273 height 24
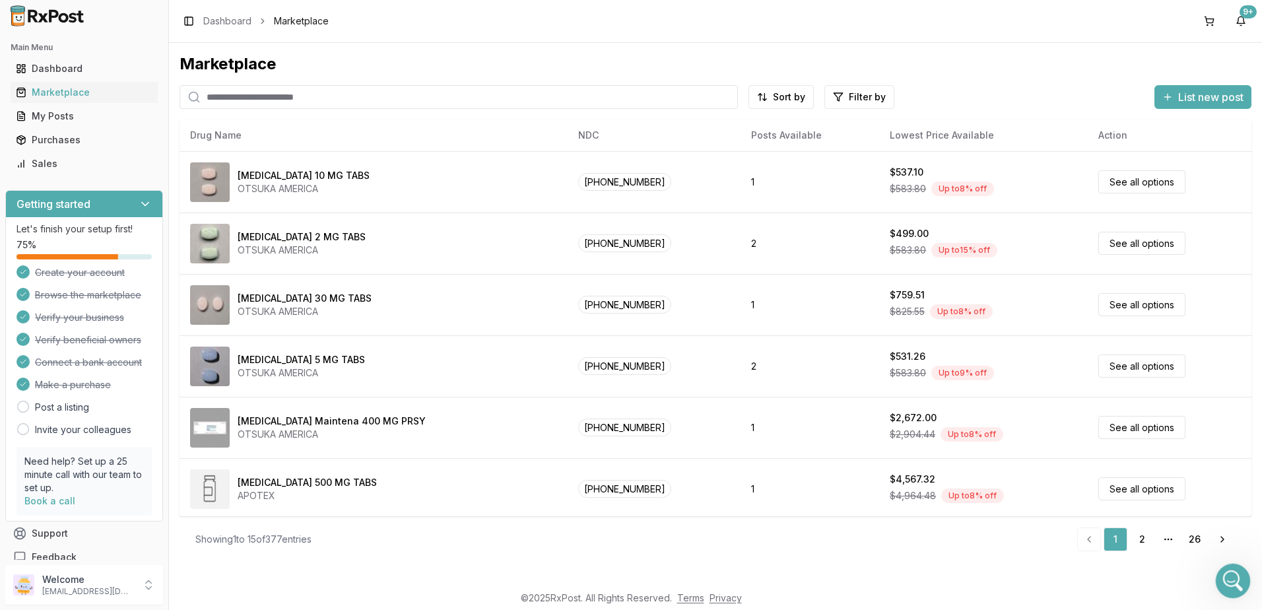
click at [1228, 568] on icon "Open Intercom Messenger" at bounding box center [1231, 579] width 22 height 22
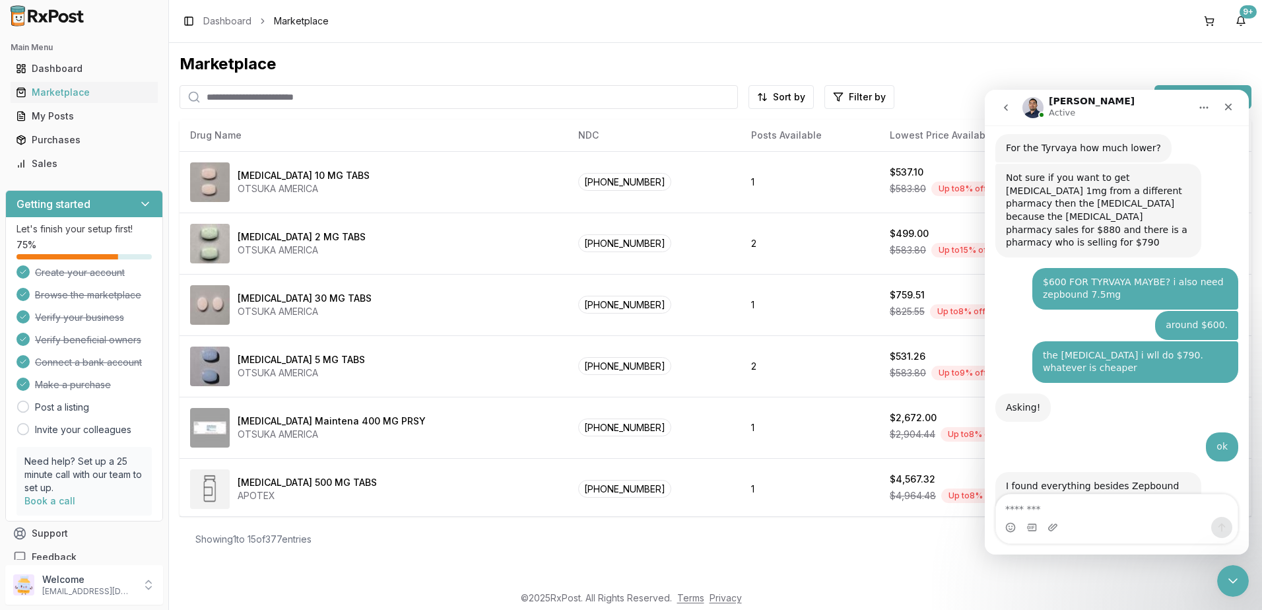
scroll to position [9036, 0]
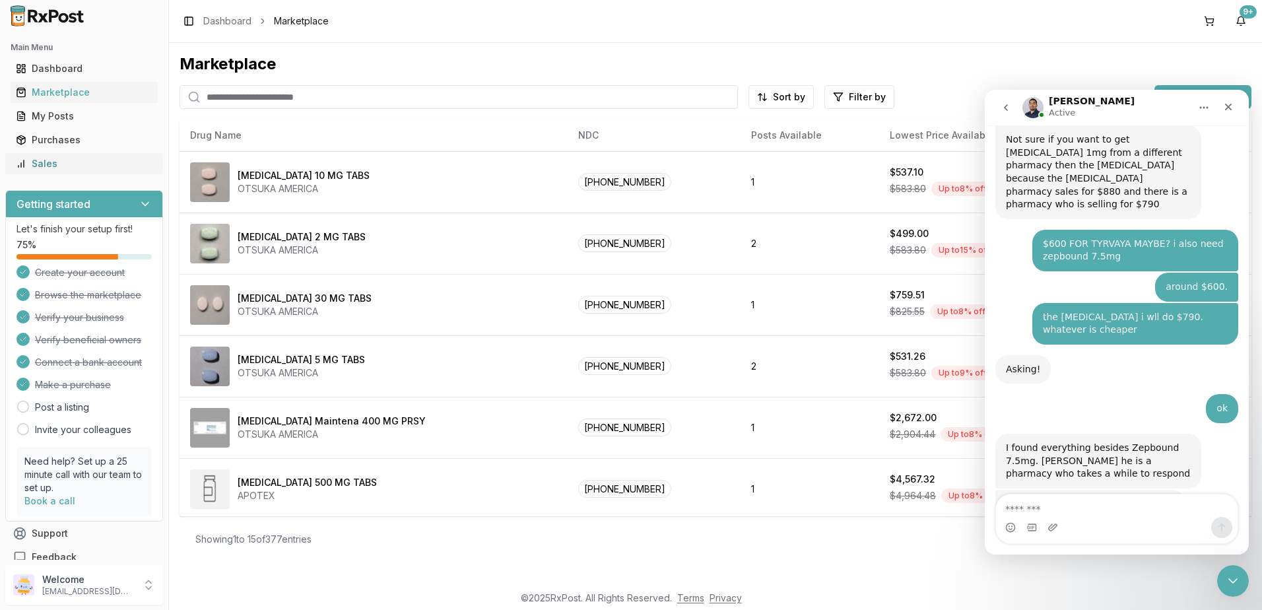
drag, startPoint x: 51, startPoint y: 135, endPoint x: 78, endPoint y: 153, distance: 31.8
click at [52, 135] on div "Purchases" at bounding box center [84, 139] width 137 height 13
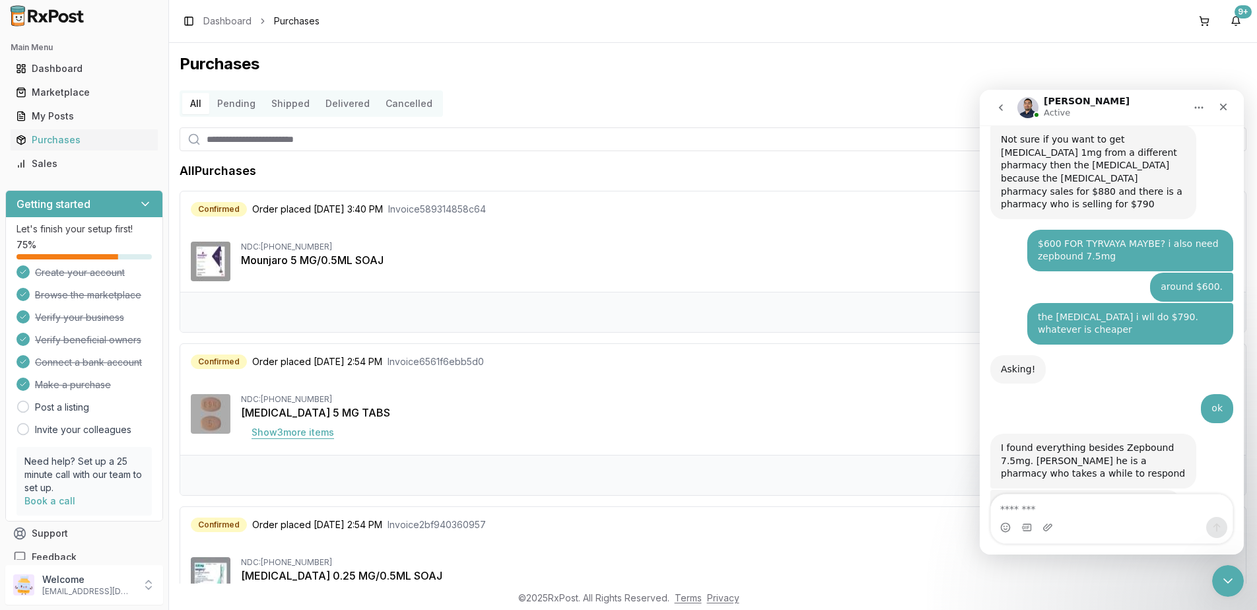
click at [298, 430] on button "Show 3 more item s" at bounding box center [293, 432] width 104 height 24
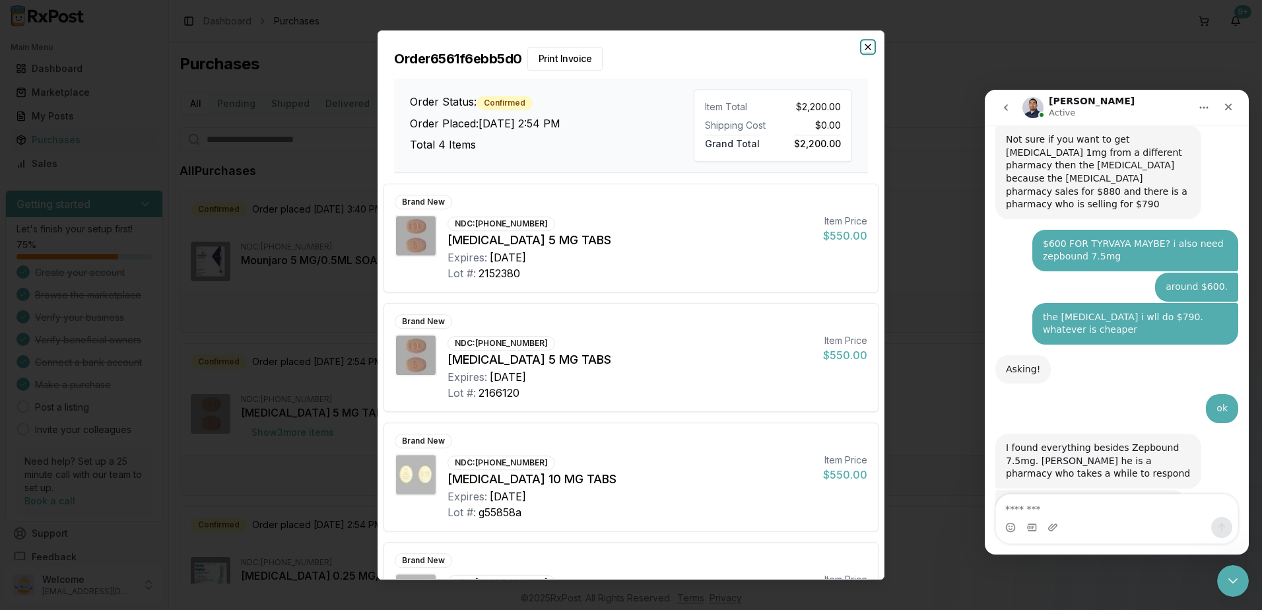
click at [866, 47] on icon "button" at bounding box center [868, 47] width 11 height 11
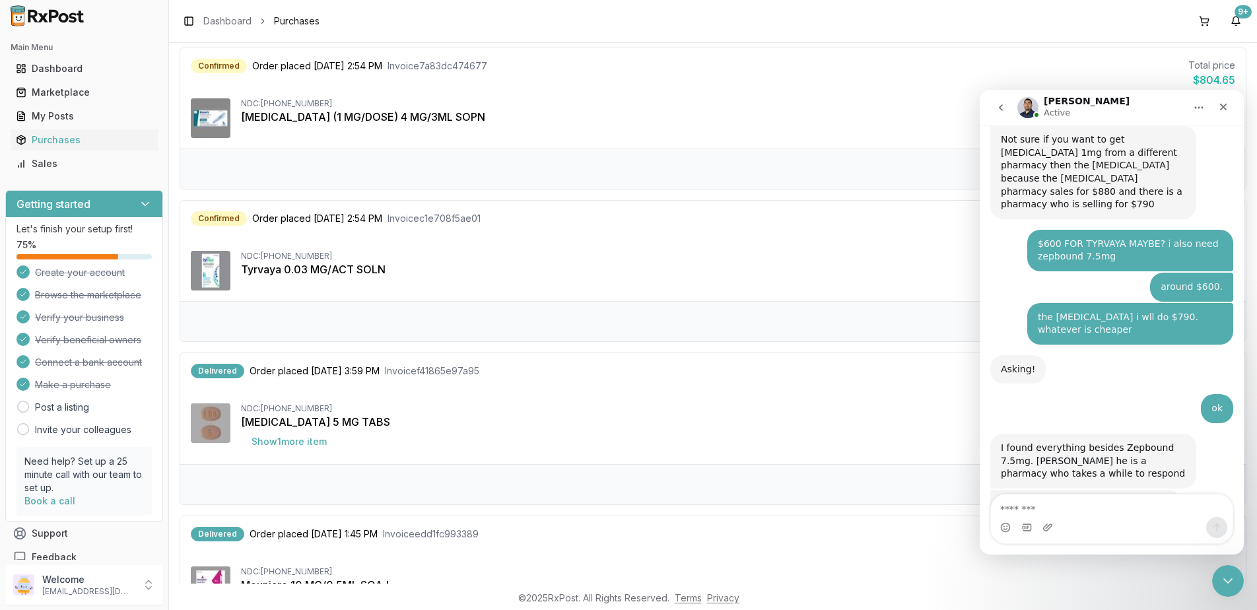
scroll to position [396, 0]
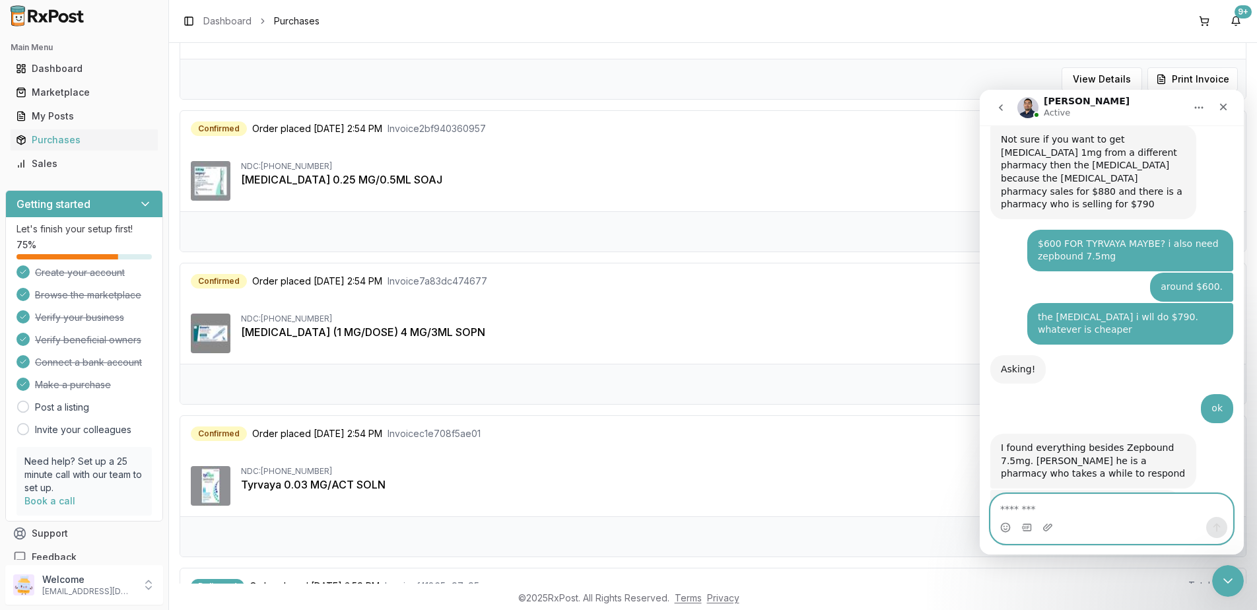
click at [1113, 506] on textarea "Message…" at bounding box center [1112, 505] width 242 height 22
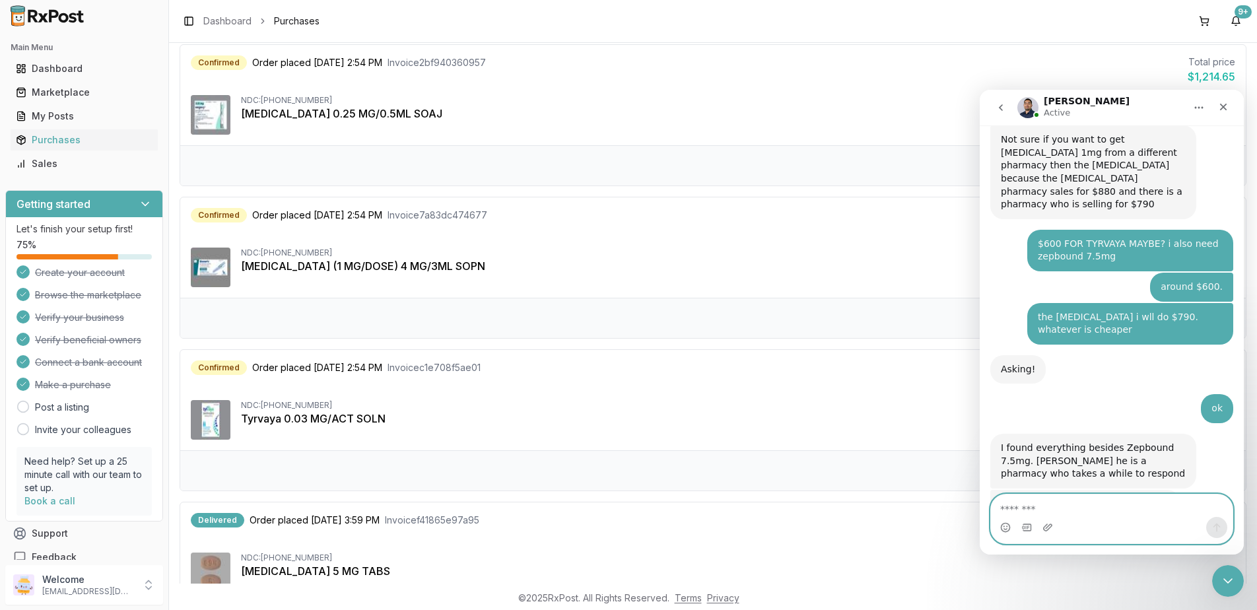
scroll to position [660, 0]
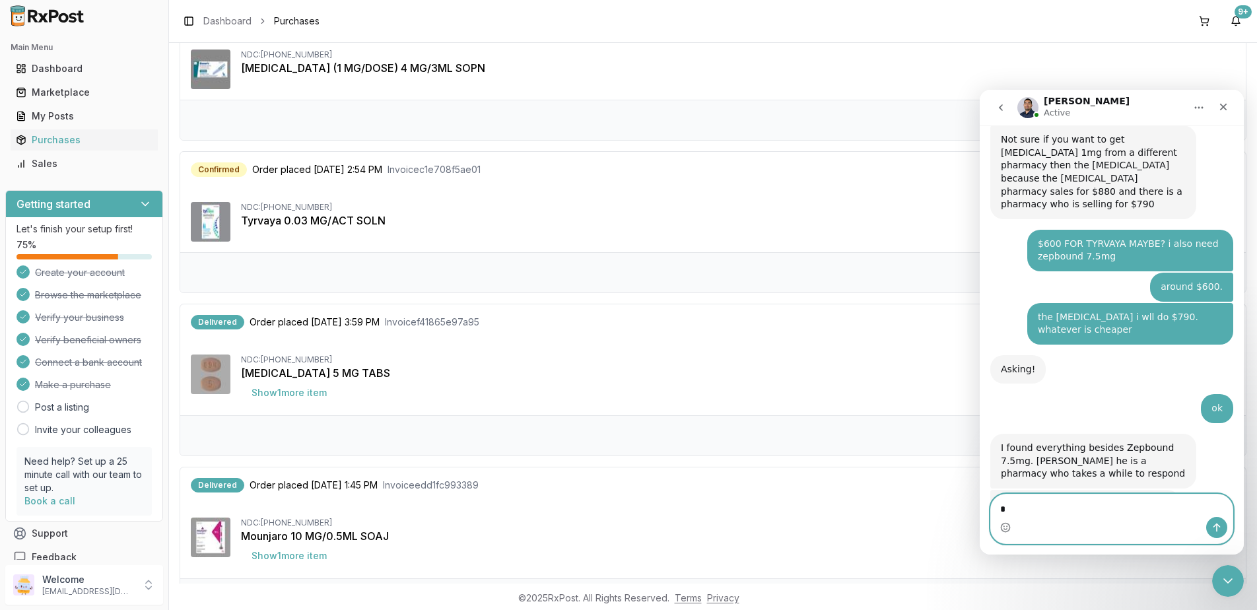
type textarea "*"
click at [724, 508] on div "Delivered Order placed 09/03/2025 1:45 PM Invoice edd1fc993389 Total price $1,8…" at bounding box center [712, 522] width 1065 height 111
